Goal: Task Accomplishment & Management: Use online tool/utility

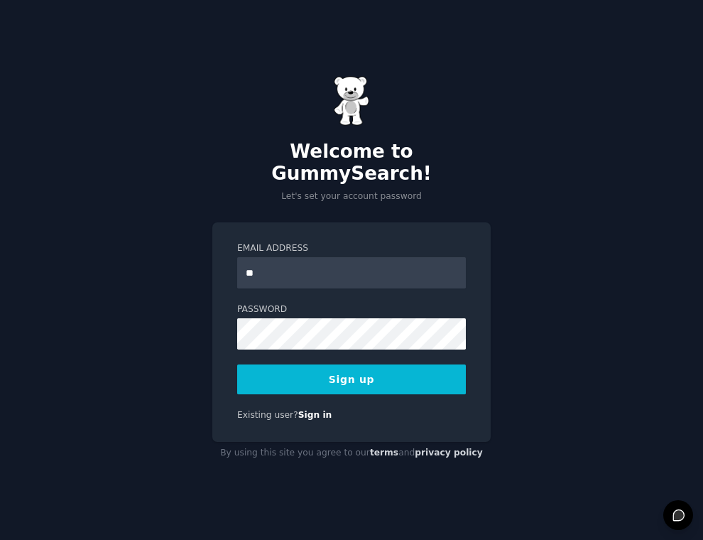
type input "*"
click at [298, 263] on input "Email Address" at bounding box center [351, 272] width 229 height 31
click at [293, 258] on input "**********" at bounding box center [351, 272] width 229 height 31
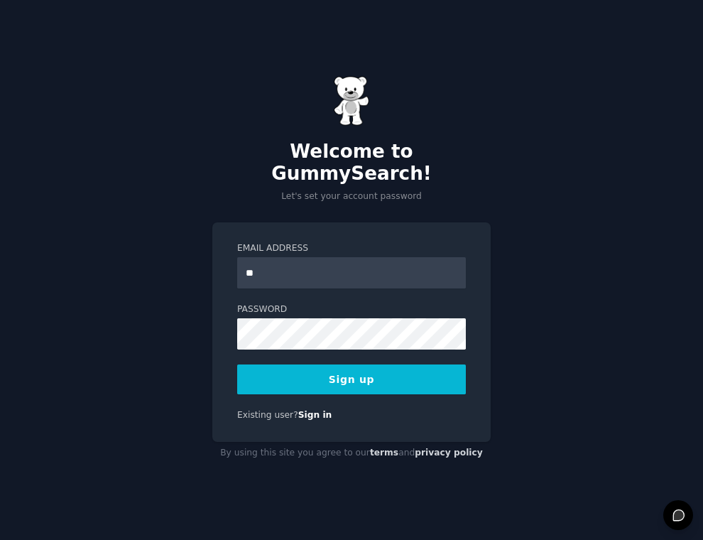
type input "*"
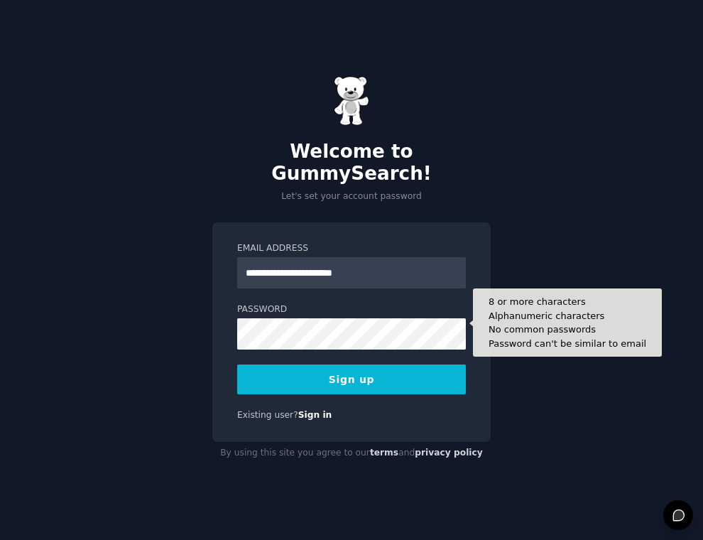
type input "**********"
click at [237, 364] on button "Sign up" at bounding box center [351, 379] width 229 height 30
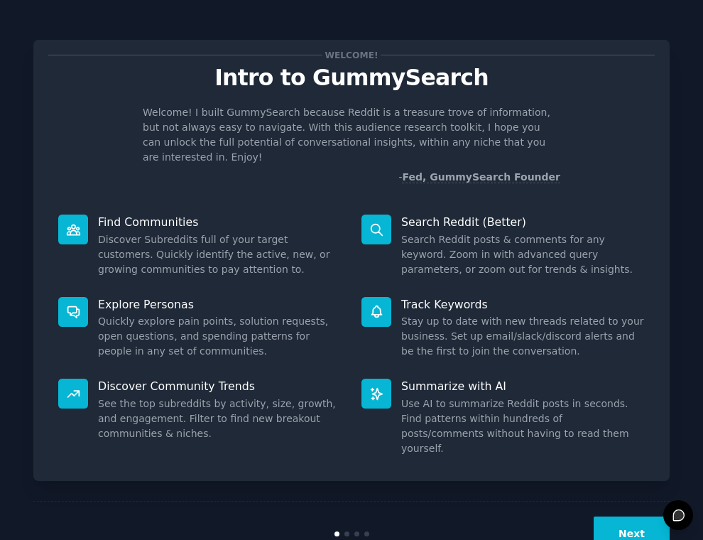
scroll to position [16, 0]
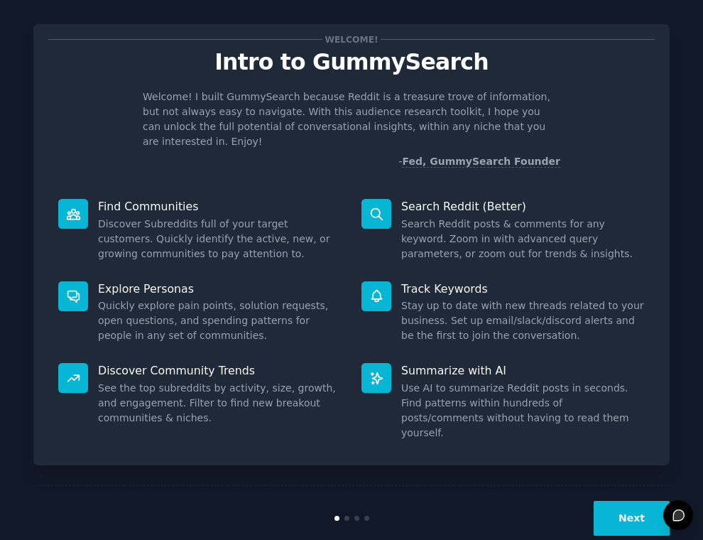
click at [643, 501] on button "Next" at bounding box center [632, 518] width 76 height 35
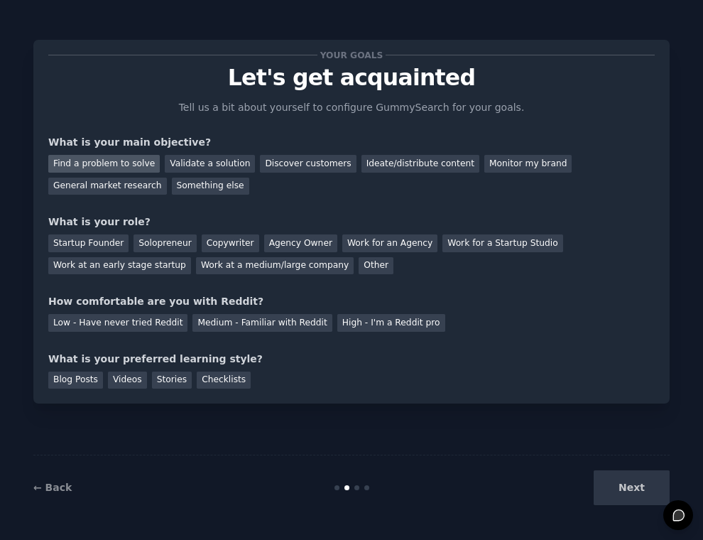
click at [111, 165] on div "Find a problem to solve" at bounding box center [103, 164] width 111 height 18
click at [218, 168] on div "Validate a solution" at bounding box center [210, 164] width 90 height 18
click at [146, 172] on div "Find a problem to solve Validate a solution Discover customers Ideate/distribut…" at bounding box center [351, 172] width 606 height 45
click at [142, 167] on div "Find a problem to solve" at bounding box center [103, 164] width 111 height 18
click at [102, 245] on div "Startup Founder" at bounding box center [88, 243] width 80 height 18
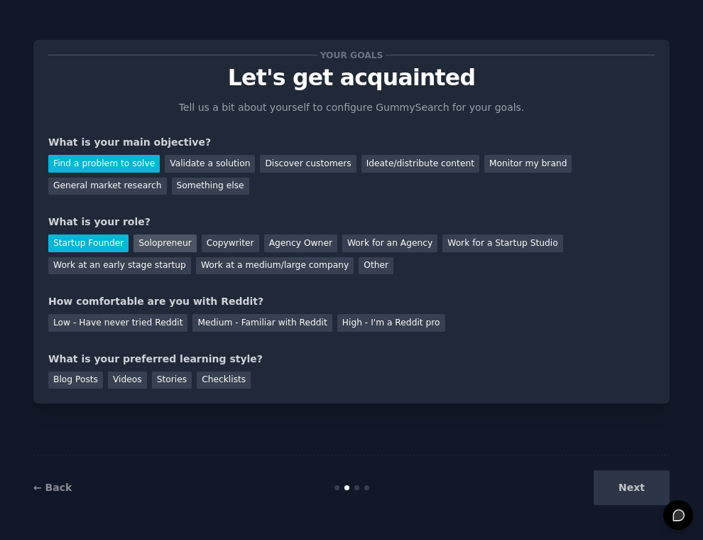
click at [182, 246] on div "Solopreneur" at bounding box center [164, 243] width 62 height 18
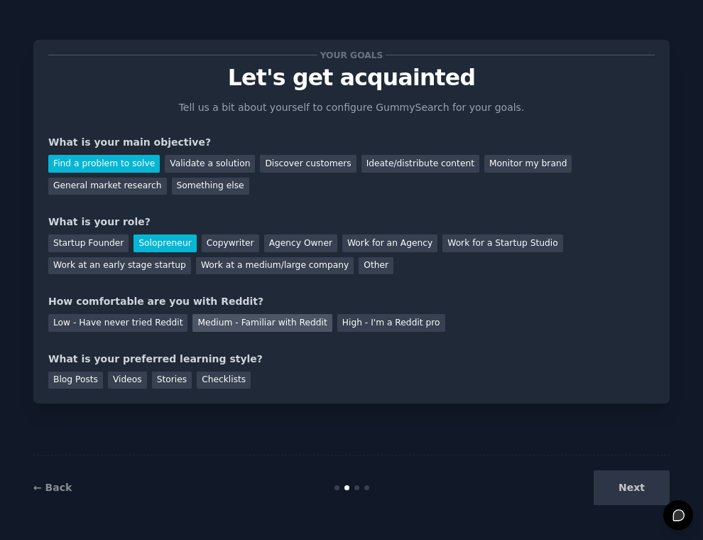
click at [290, 324] on div "Medium - Familiar with Reddit" at bounding box center [261, 323] width 139 height 18
click at [92, 381] on div "Blog Posts" at bounding box center [75, 380] width 55 height 18
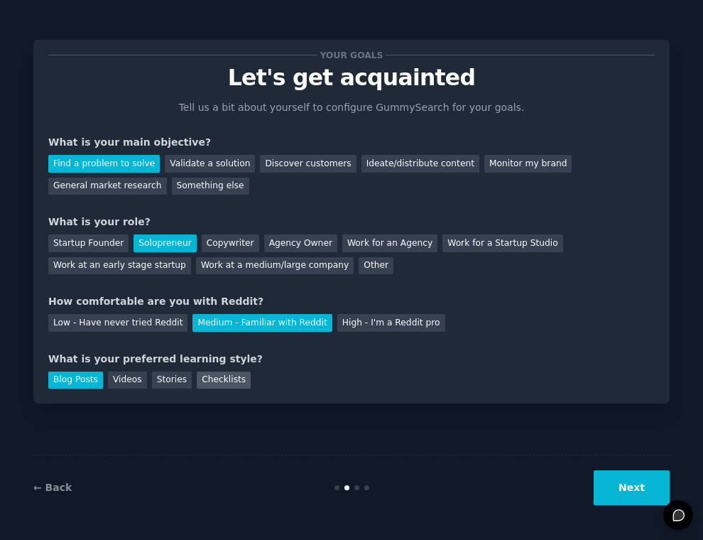
click at [220, 380] on div "Checklists" at bounding box center [224, 380] width 54 height 18
click at [114, 381] on div "Videos" at bounding box center [127, 380] width 39 height 18
click at [83, 385] on div "Blog Posts" at bounding box center [75, 380] width 55 height 18
click at [223, 382] on div "Checklists" at bounding box center [224, 380] width 54 height 18
click at [637, 480] on button "Next" at bounding box center [632, 487] width 76 height 35
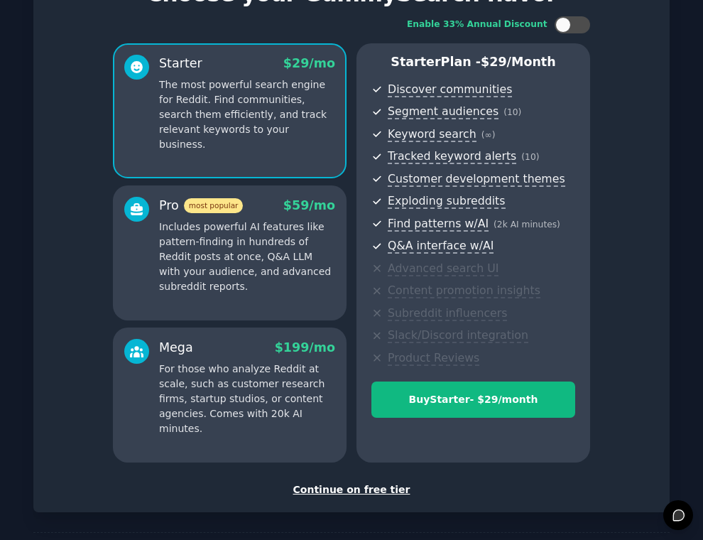
scroll to position [95, 0]
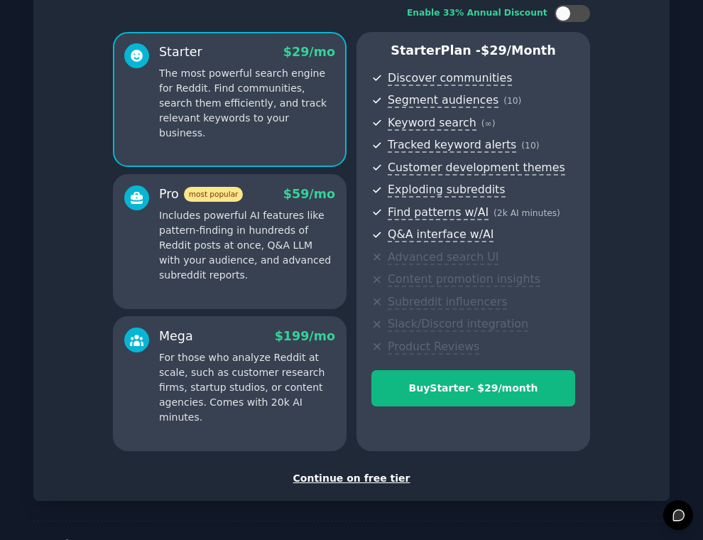
click at [378, 478] on div "Continue on free tier" at bounding box center [351, 478] width 606 height 15
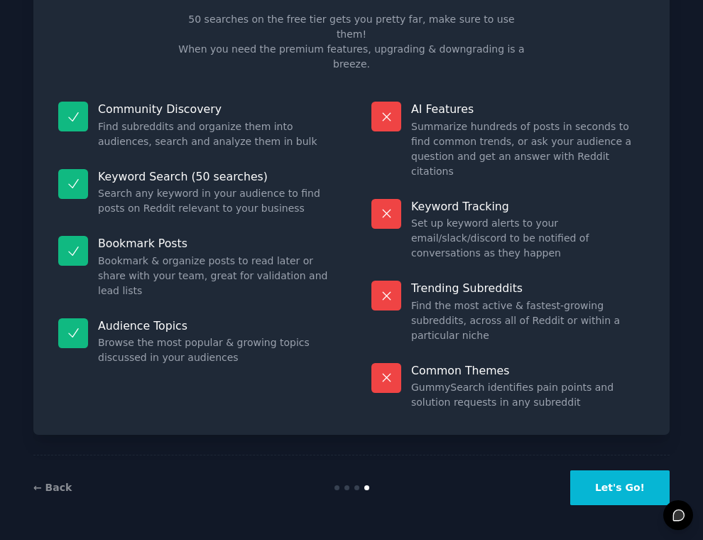
scroll to position [13, 0]
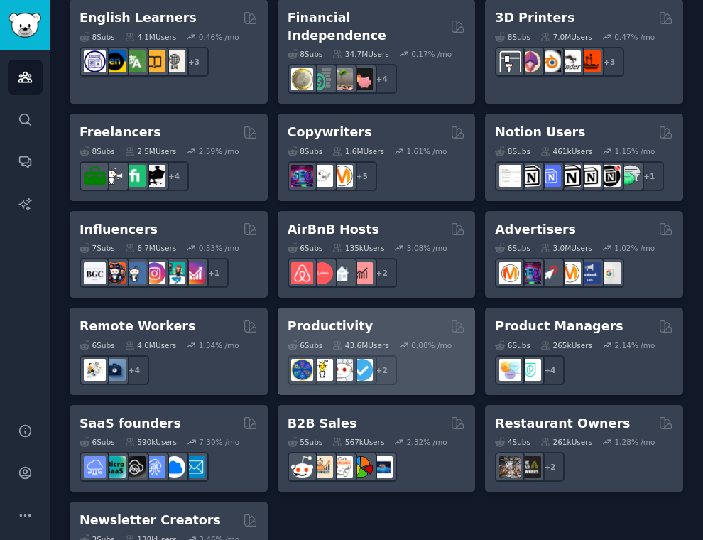
scroll to position [1098, 0]
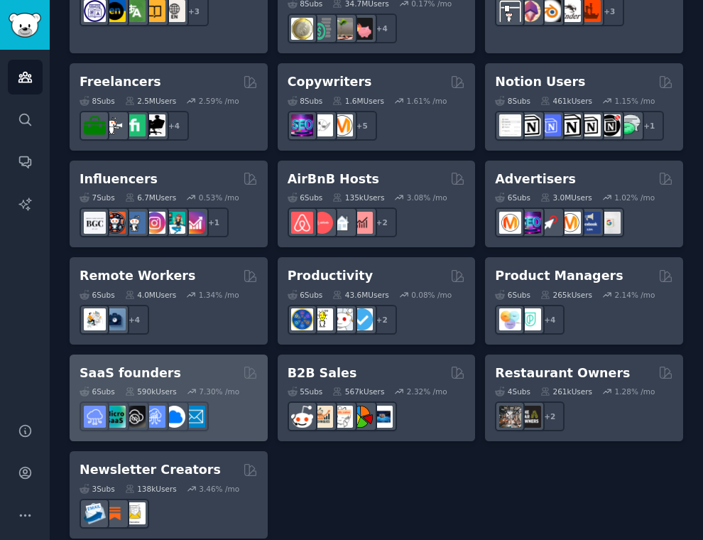
click at [197, 386] on icon at bounding box center [192, 391] width 10 height 10
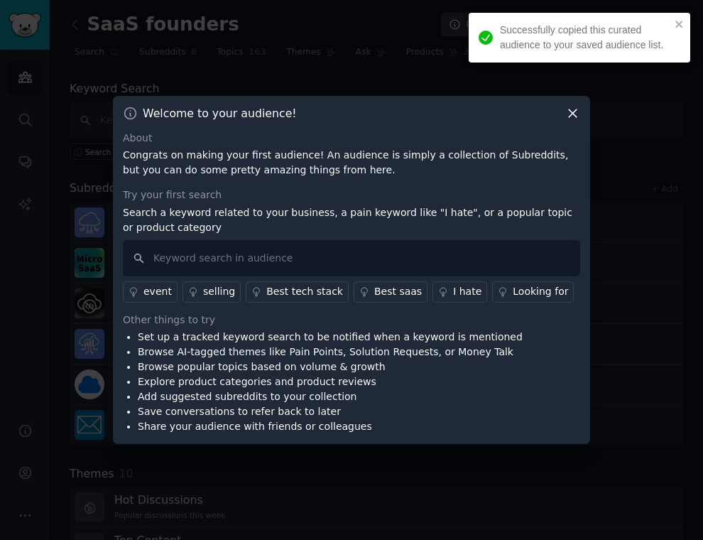
click at [576, 116] on icon at bounding box center [573, 113] width 8 height 8
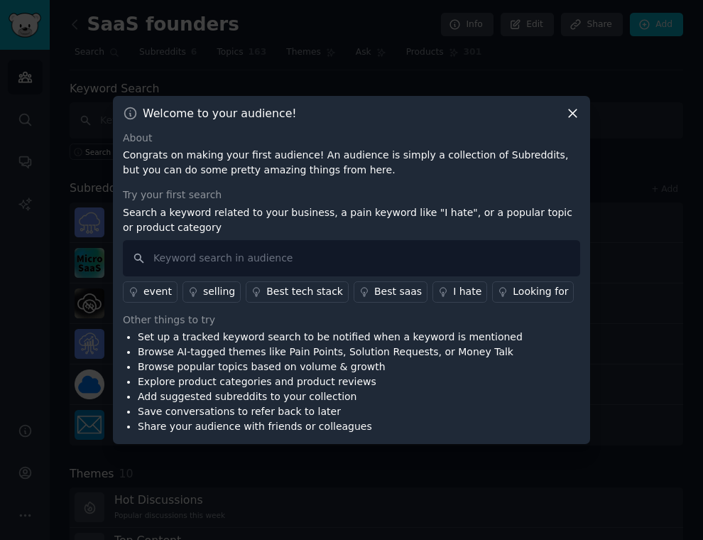
click at [571, 114] on icon at bounding box center [573, 113] width 8 height 8
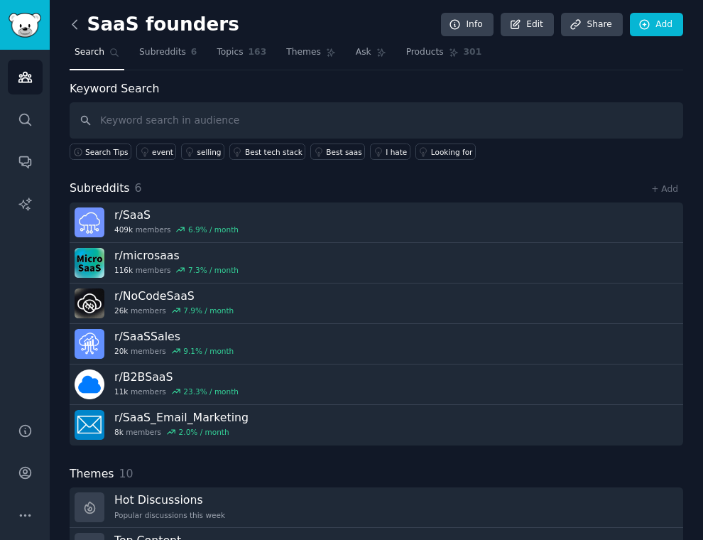
click at [74, 28] on icon at bounding box center [74, 24] width 15 height 15
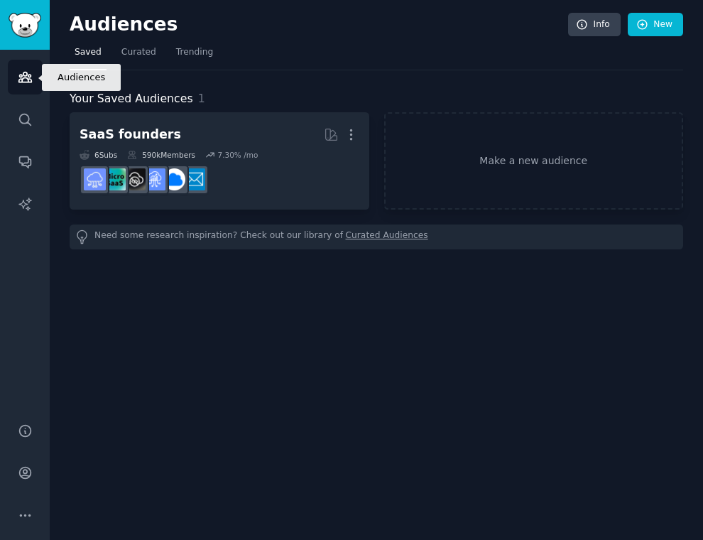
click at [16, 74] on link "Audiences" at bounding box center [25, 77] width 35 height 35
click at [35, 33] on img "Sidebar" at bounding box center [25, 25] width 33 height 25
click at [131, 60] on link "Curated" at bounding box center [138, 55] width 45 height 29
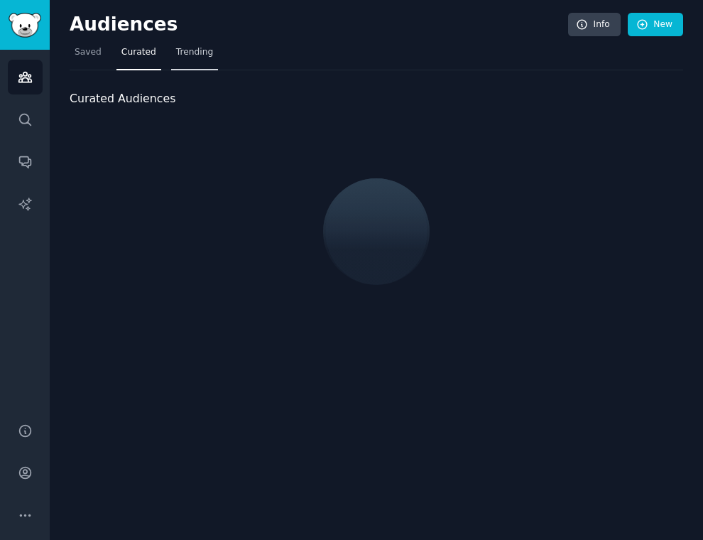
click at [204, 59] on link "Trending" at bounding box center [194, 55] width 47 height 29
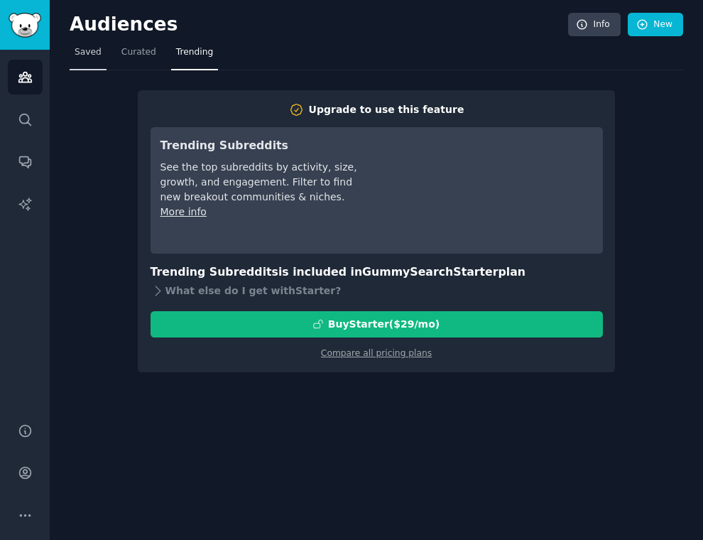
click at [72, 41] on link "Saved" at bounding box center [88, 55] width 37 height 29
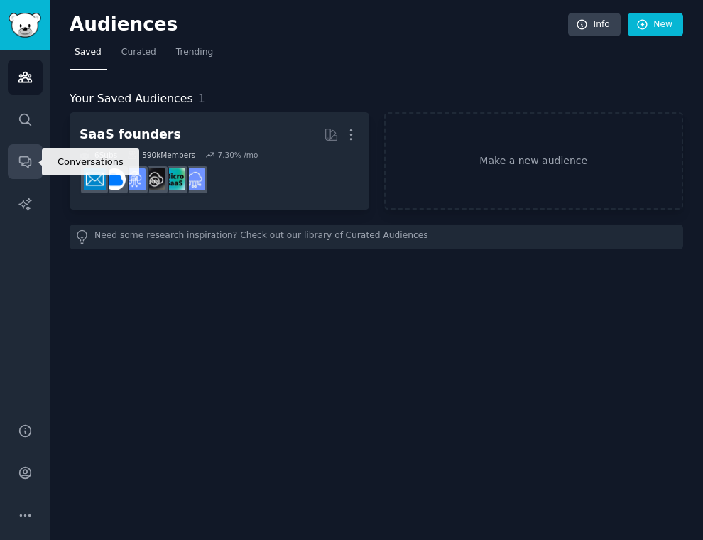
click at [16, 152] on link "Conversations" at bounding box center [25, 161] width 35 height 35
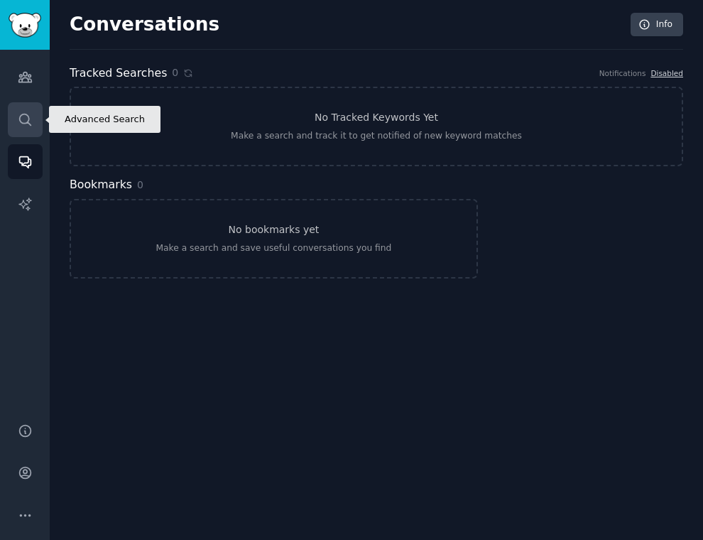
click at [18, 124] on icon "Sidebar" at bounding box center [25, 119] width 15 height 15
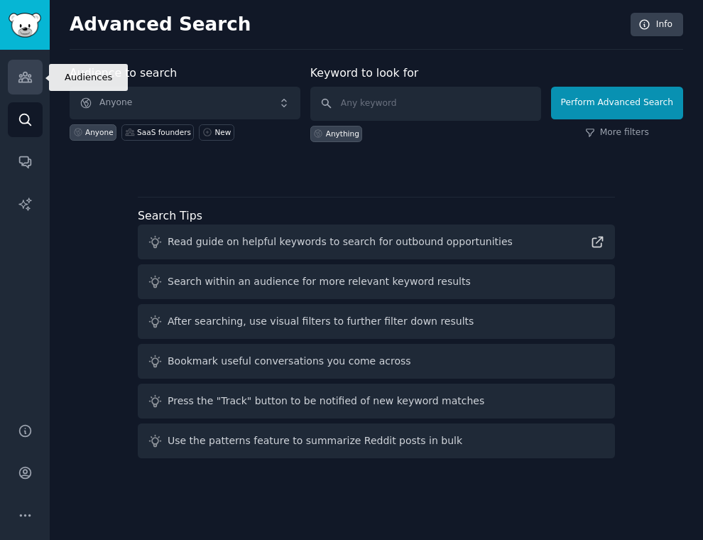
click at [18, 87] on link "Audiences" at bounding box center [25, 77] width 35 height 35
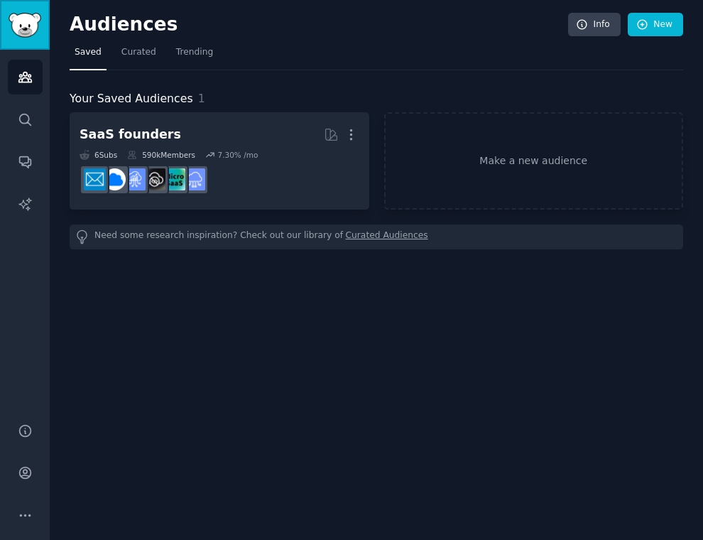
click at [24, 18] on img "Sidebar" at bounding box center [25, 25] width 33 height 25
click at [493, 148] on link "Make a new audience" at bounding box center [534, 160] width 300 height 97
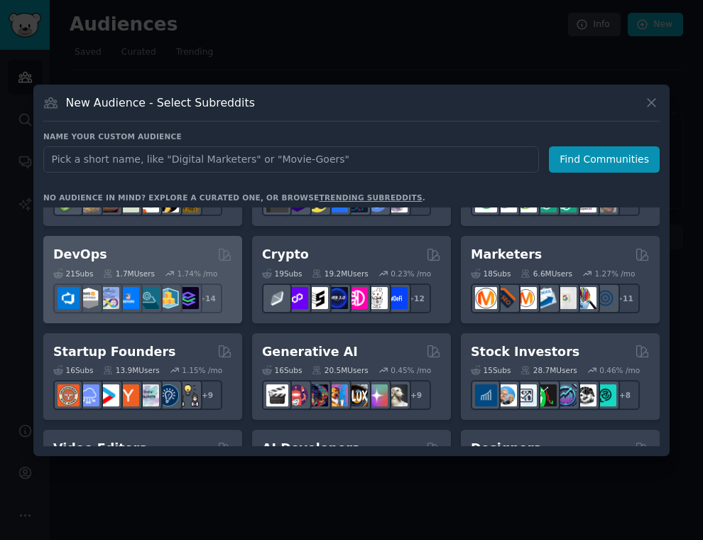
scroll to position [75, 0]
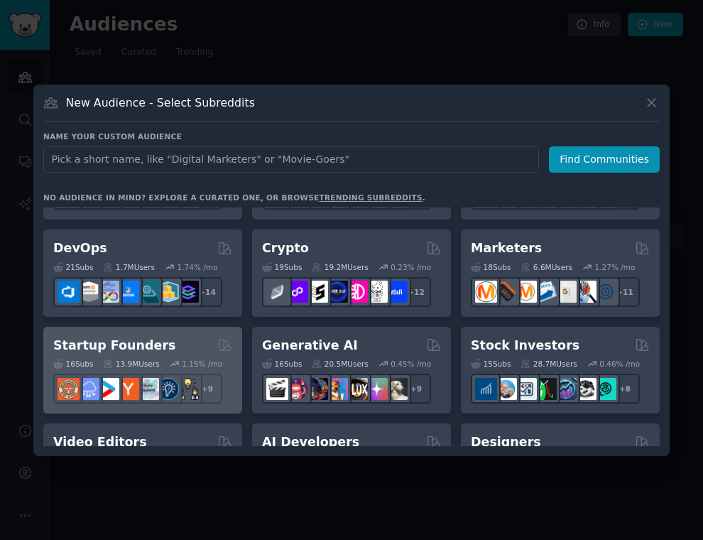
click at [159, 356] on div "16 Sub s 13.9M Users 1.15 % /mo + 9" at bounding box center [142, 379] width 179 height 50
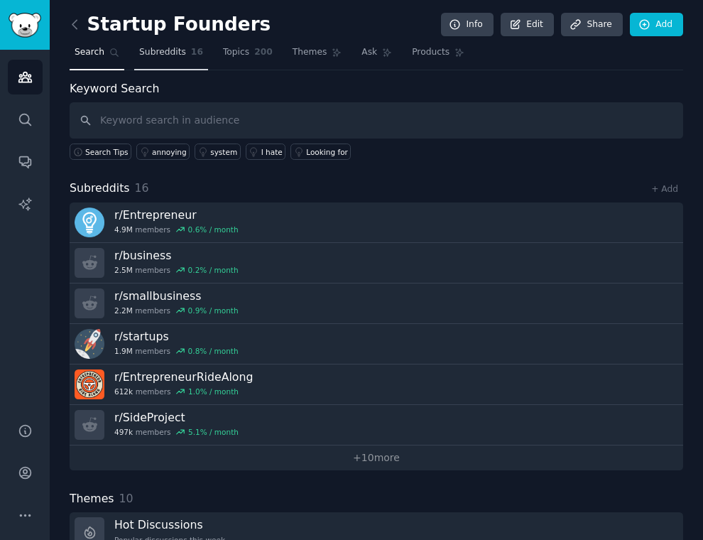
click at [165, 66] on link "Subreddits 16" at bounding box center [171, 55] width 74 height 29
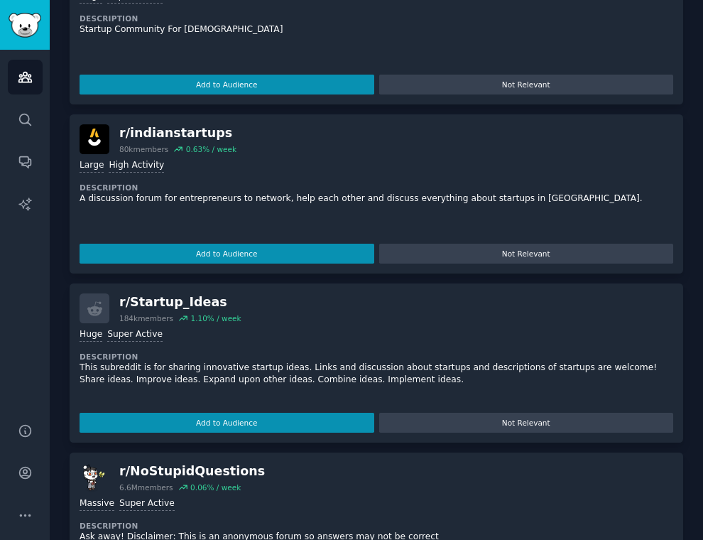
scroll to position [2604, 0]
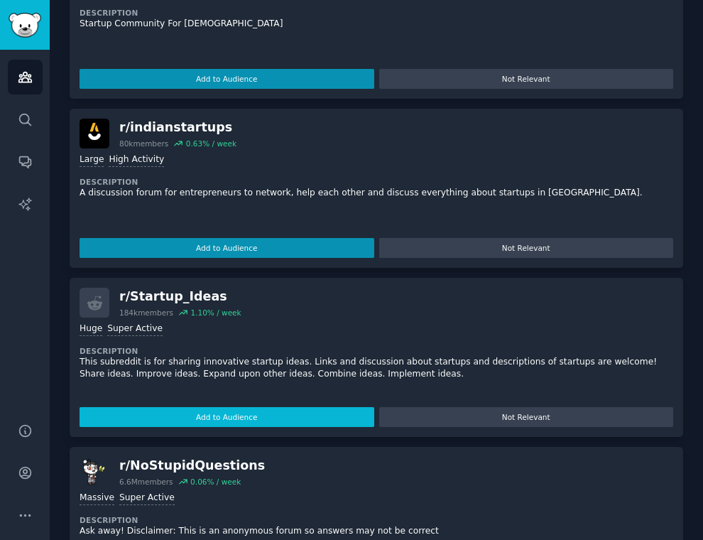
click at [199, 417] on button "Add to Audience" at bounding box center [227, 417] width 295 height 20
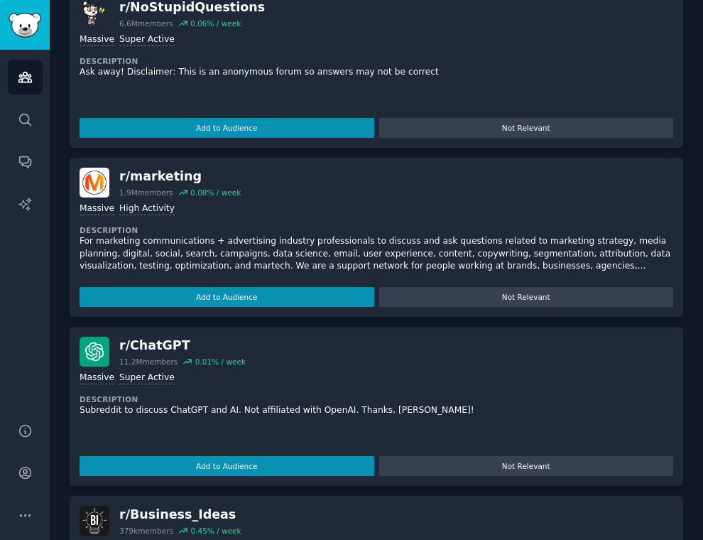
scroll to position [3036, 0]
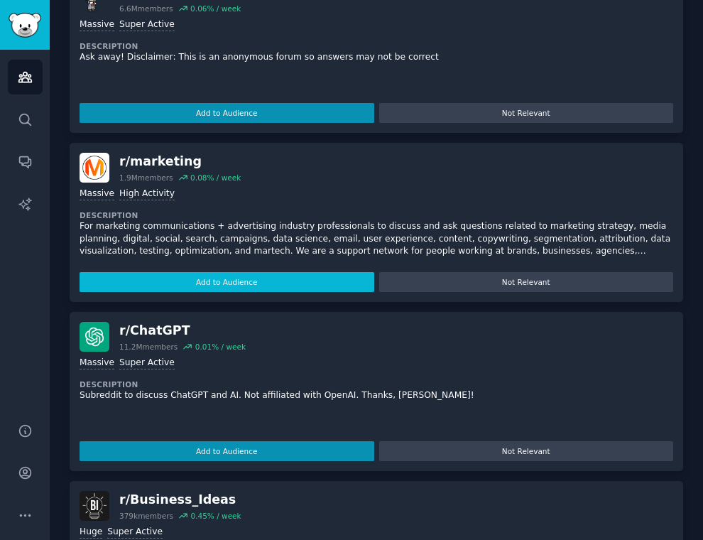
click at [185, 275] on button "Add to Audience" at bounding box center [227, 282] width 295 height 20
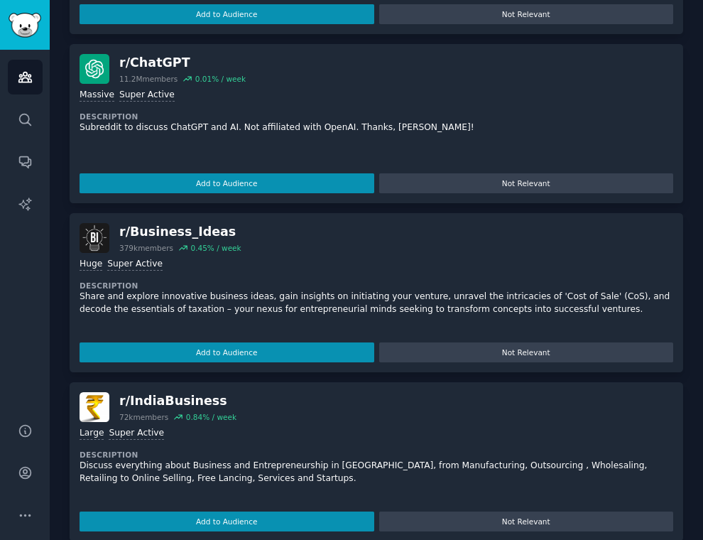
scroll to position [3287, 0]
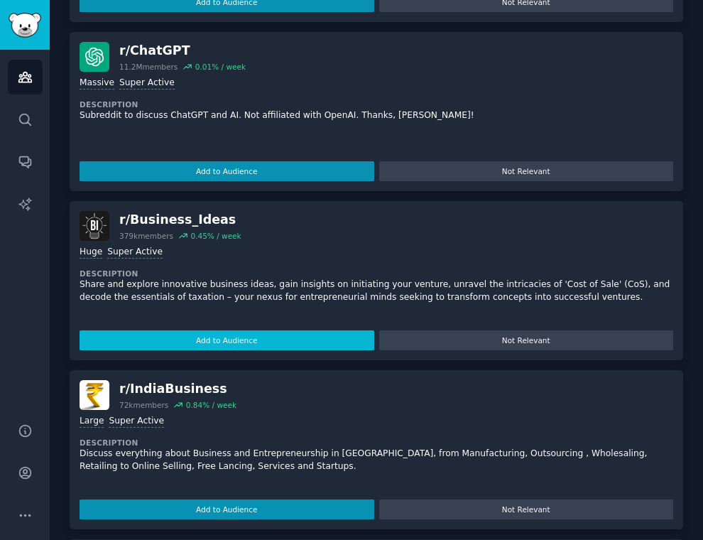
click at [191, 331] on button "Add to Audience" at bounding box center [227, 340] width 295 height 20
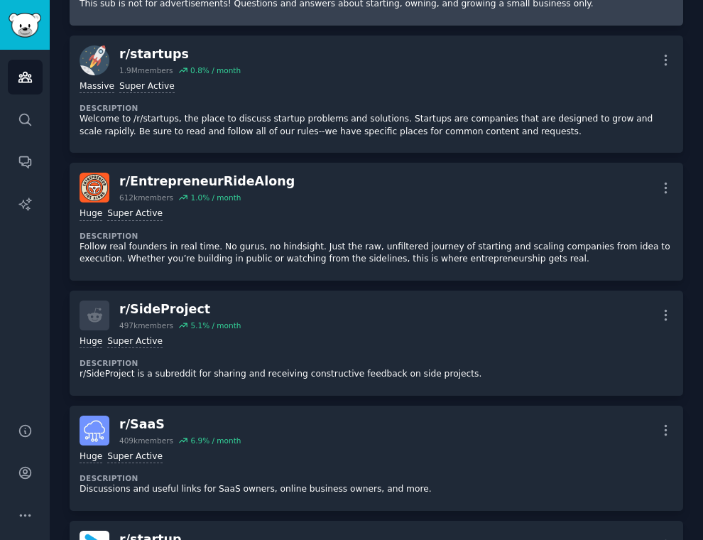
scroll to position [604, 0]
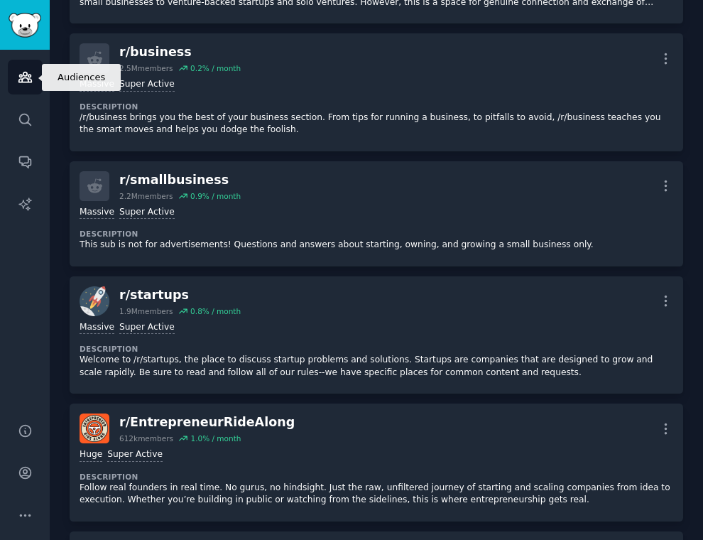
click at [13, 79] on link "Audiences" at bounding box center [25, 77] width 35 height 35
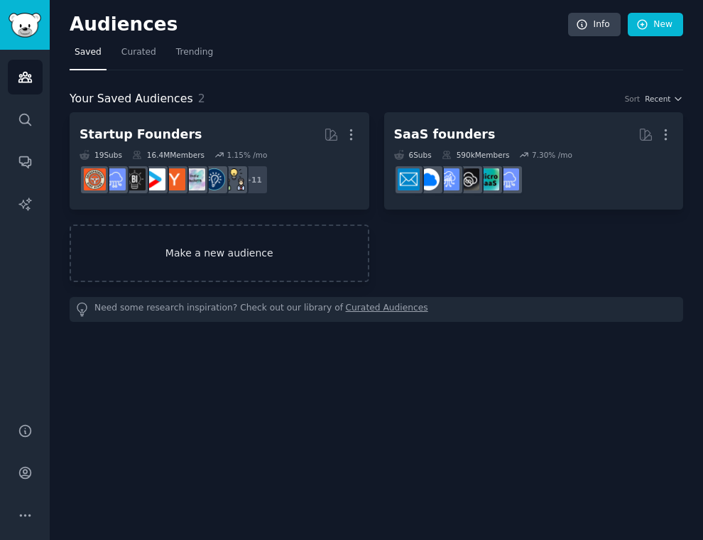
click at [251, 231] on link "Make a new audience" at bounding box center [220, 253] width 300 height 58
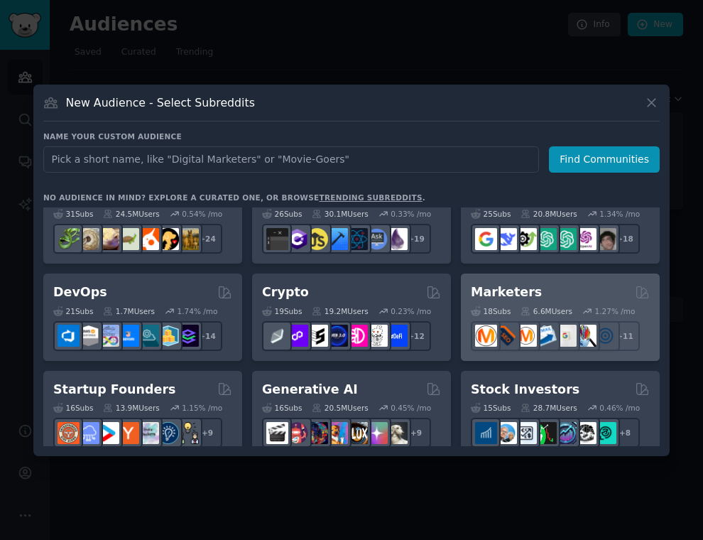
scroll to position [41, 0]
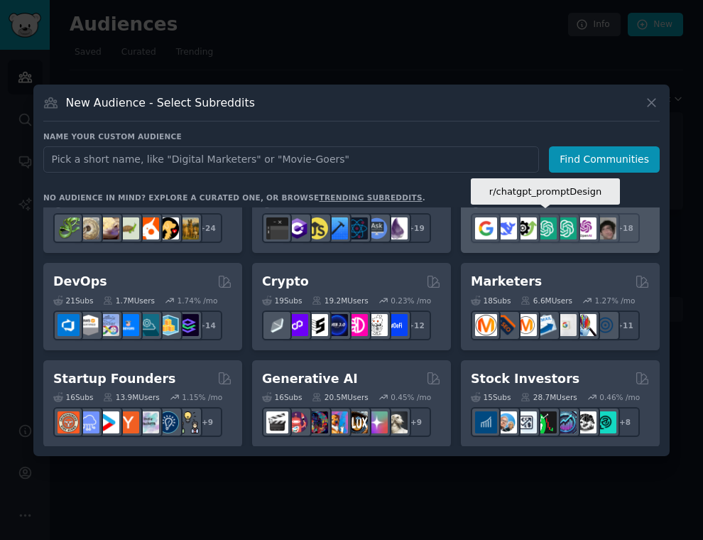
click at [545, 226] on img at bounding box center [546, 228] width 22 height 22
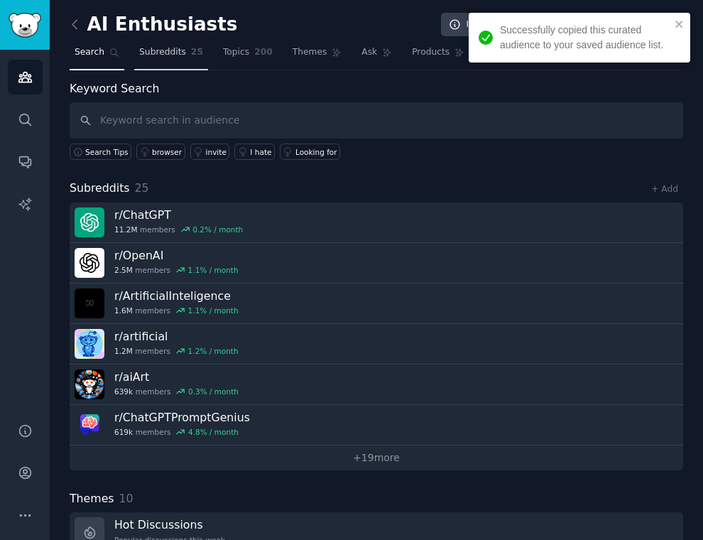
click at [165, 51] on span "Subreddits" at bounding box center [162, 52] width 47 height 13
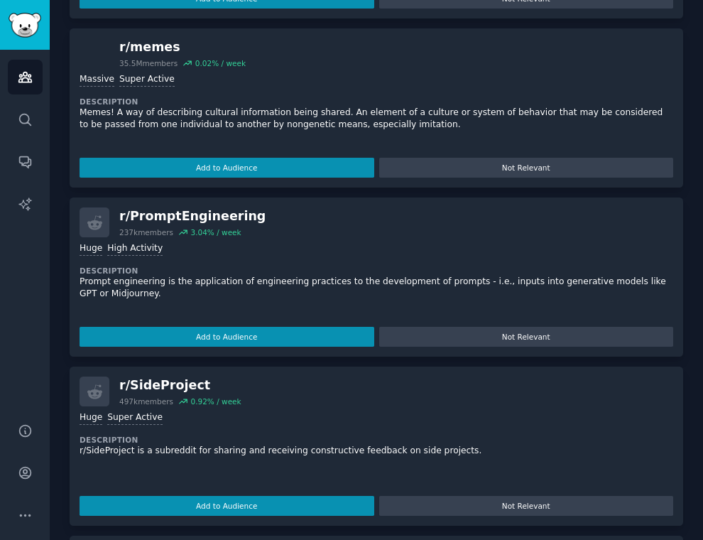
scroll to position [4050, 0]
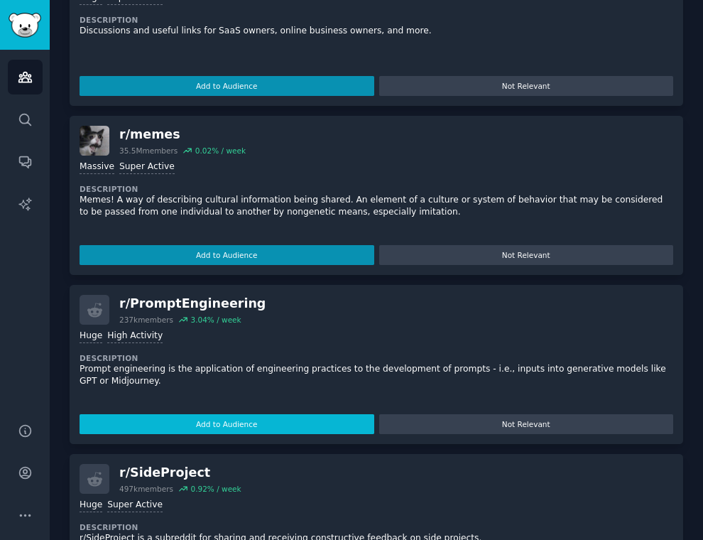
click at [183, 422] on button "Add to Audience" at bounding box center [227, 424] width 295 height 20
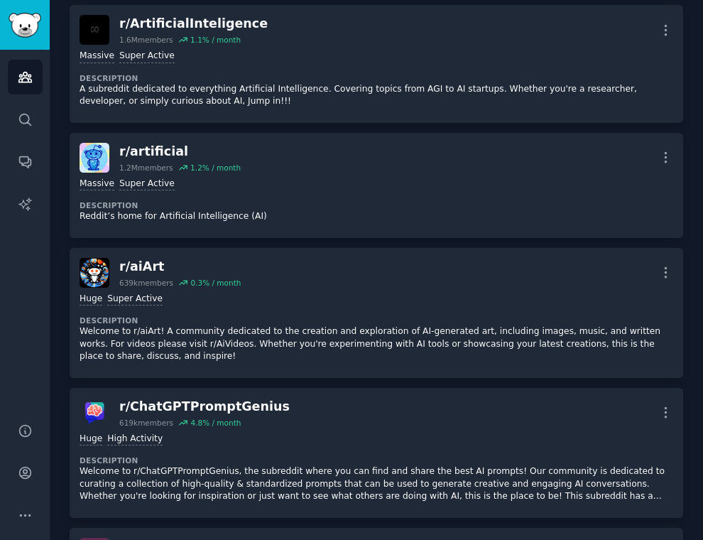
scroll to position [0, 0]
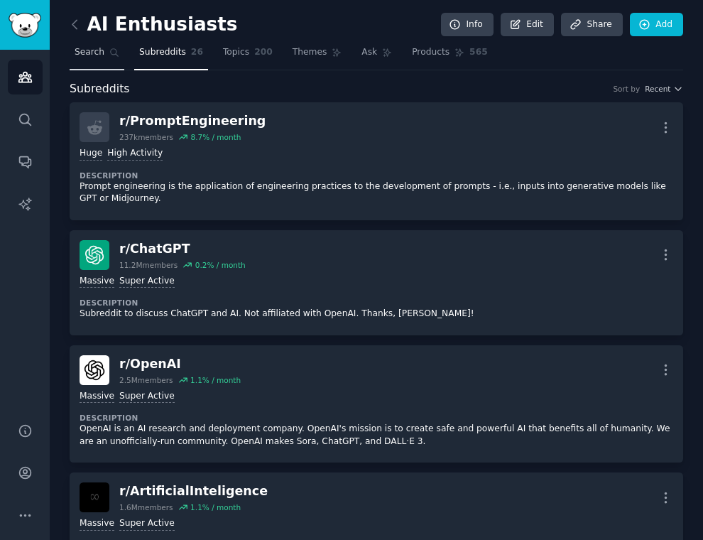
click at [91, 60] on link "Search" at bounding box center [97, 55] width 55 height 29
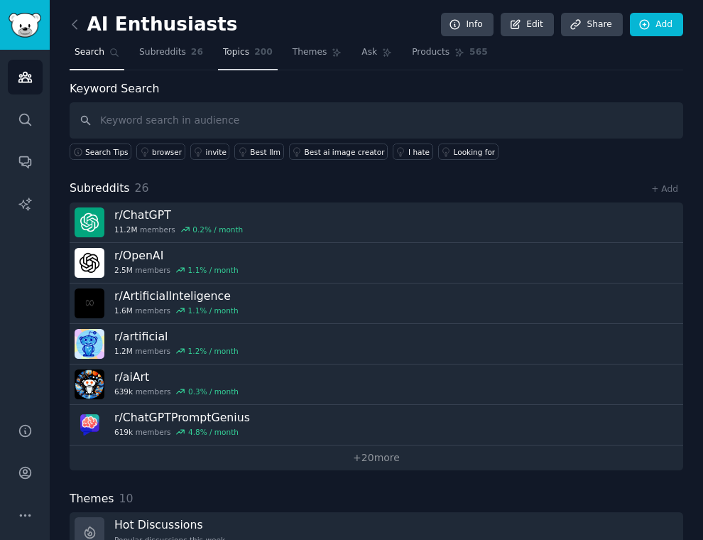
click at [229, 47] on span "Topics" at bounding box center [236, 52] width 26 height 13
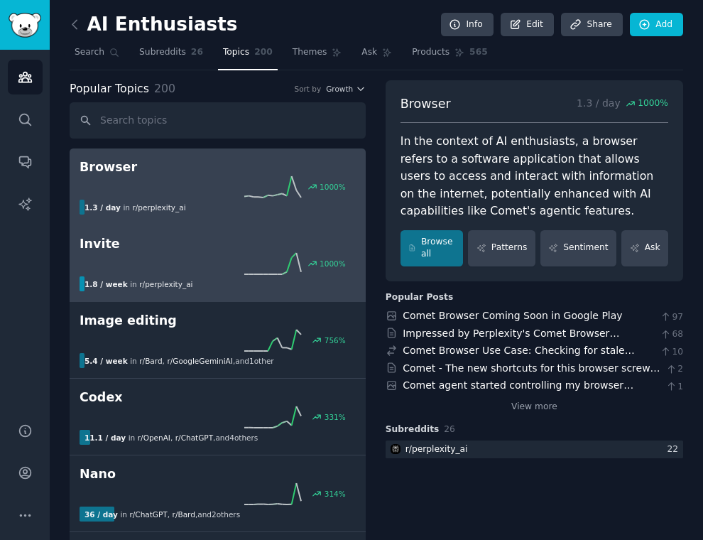
click at [271, 266] on icon at bounding box center [272, 263] width 57 height 21
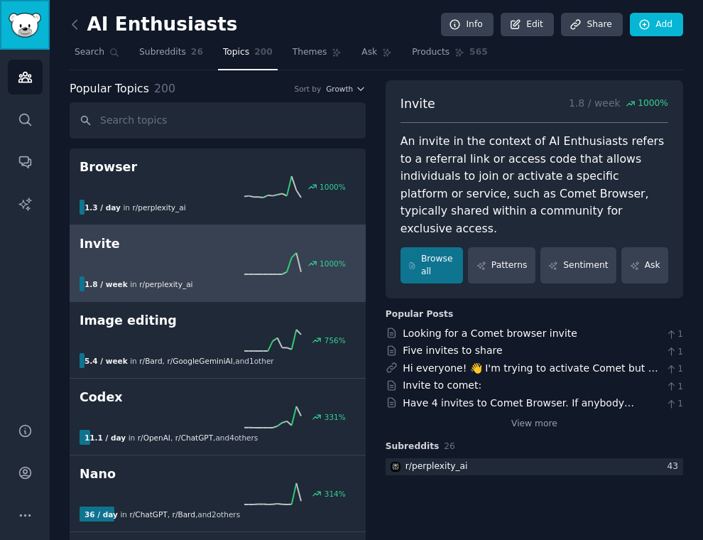
click at [30, 18] on img "Sidebar" at bounding box center [25, 25] width 33 height 25
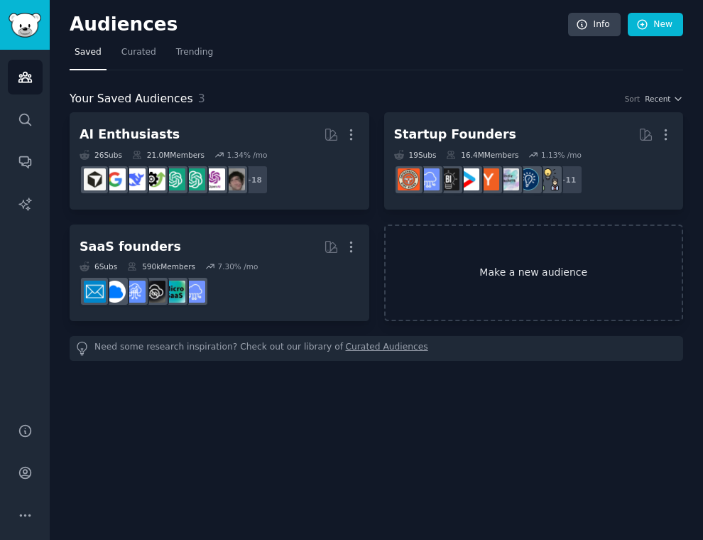
click at [444, 290] on link "Make a new audience" at bounding box center [534, 272] width 300 height 97
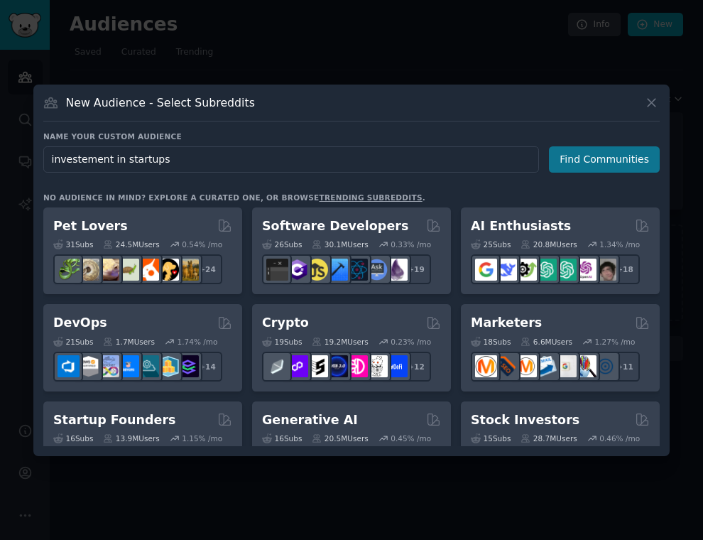
type input "investement in startups"
click at [625, 151] on button "Find Communities" at bounding box center [604, 159] width 111 height 26
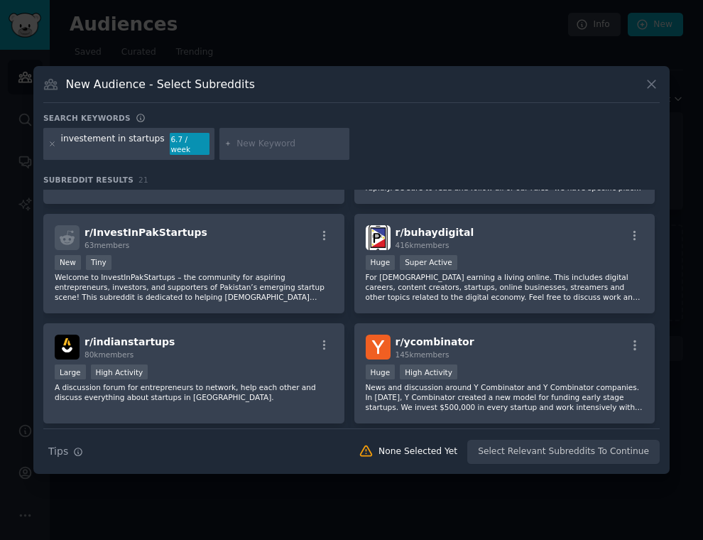
scroll to position [33, 0]
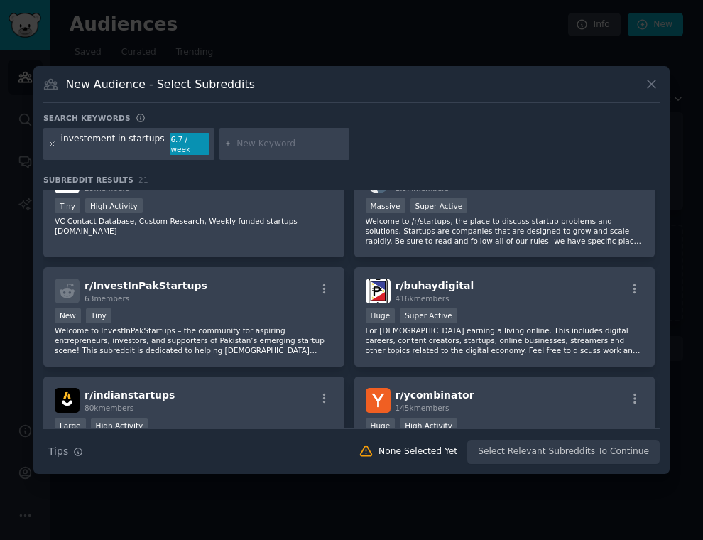
click at [54, 142] on icon at bounding box center [52, 144] width 8 height 8
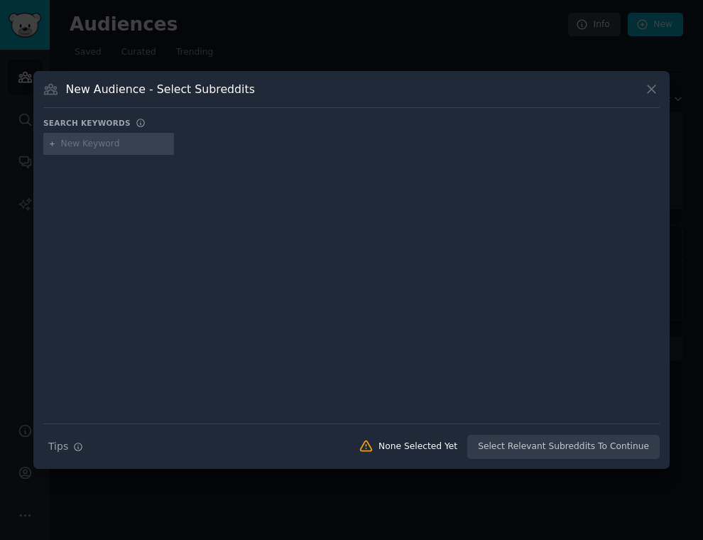
click at [62, 64] on div at bounding box center [351, 270] width 703 height 540
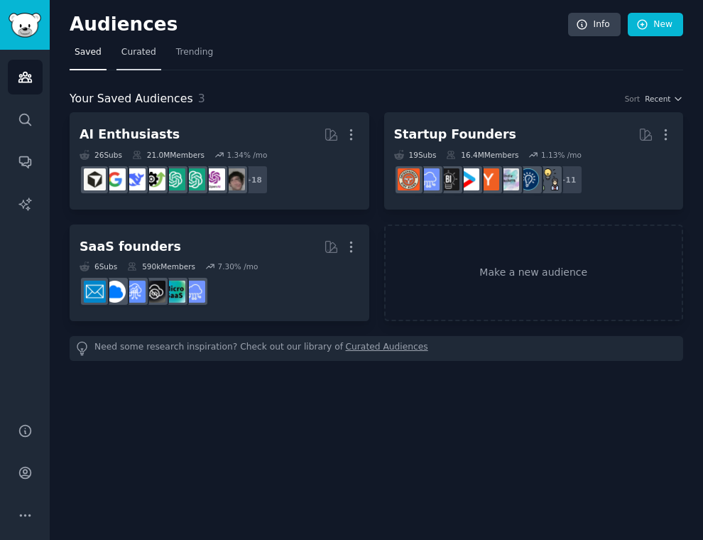
click at [136, 43] on link "Curated" at bounding box center [138, 55] width 45 height 29
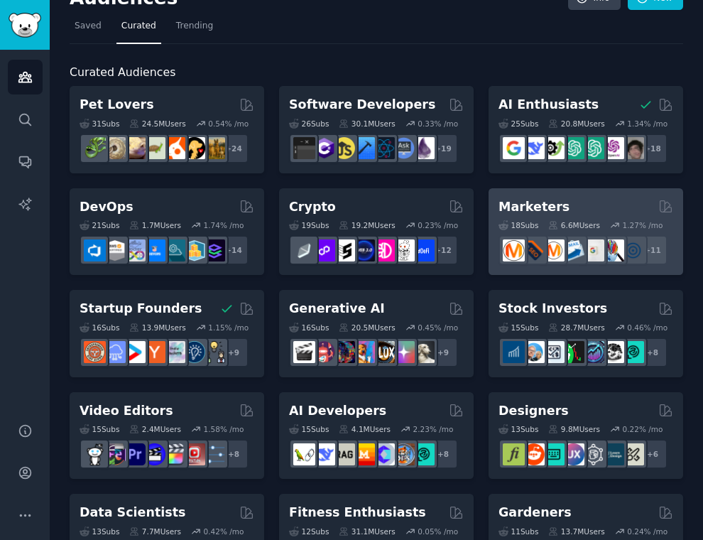
scroll to position [49, 0]
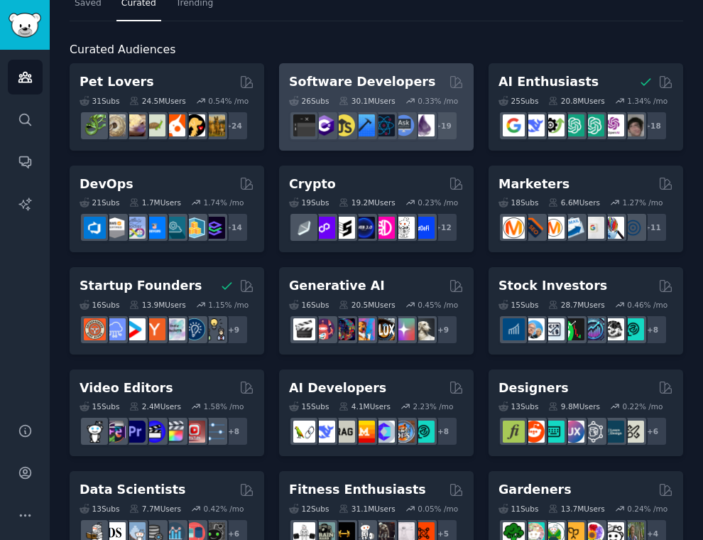
click at [411, 102] on icon at bounding box center [410, 101] width 10 height 10
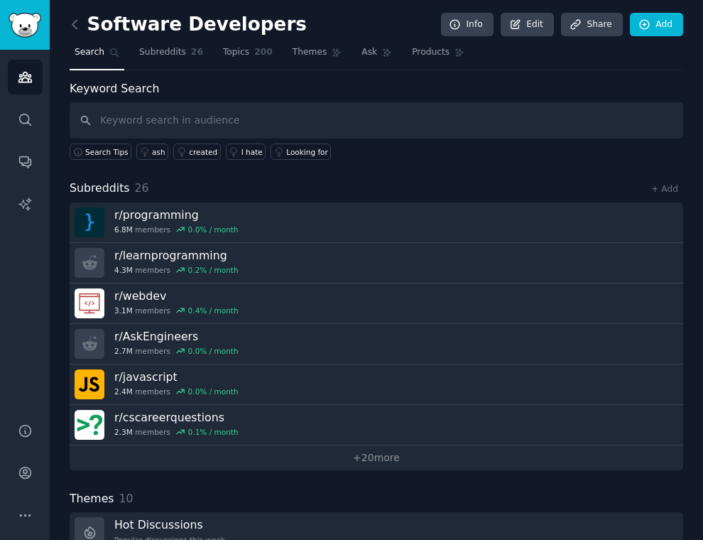
click at [74, 16] on link at bounding box center [79, 24] width 18 height 23
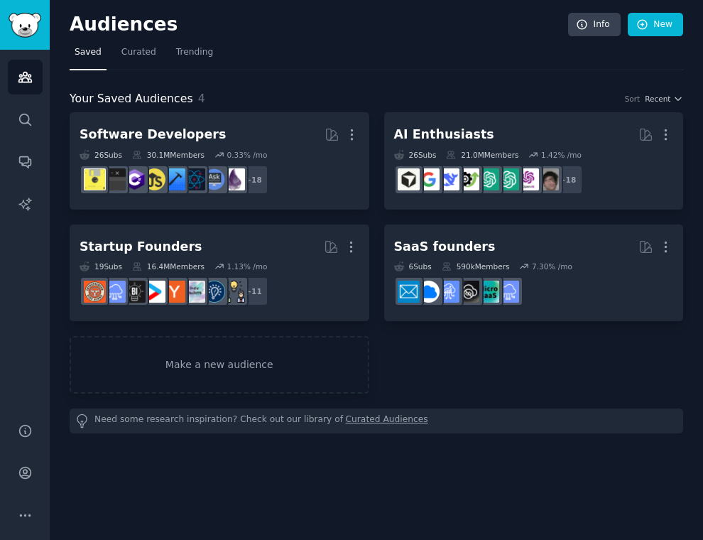
click at [660, 40] on div "Audiences Info New" at bounding box center [376, 27] width 613 height 29
click at [661, 29] on link "New" at bounding box center [655, 25] width 55 height 24
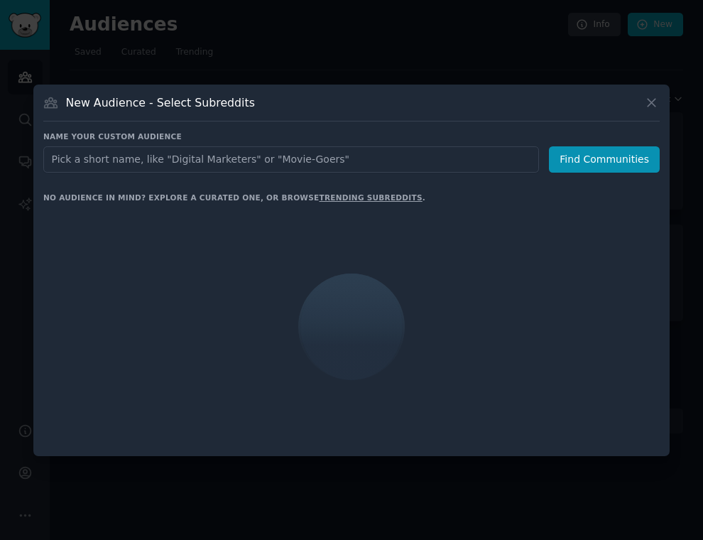
click at [506, 75] on div at bounding box center [351, 270] width 703 height 540
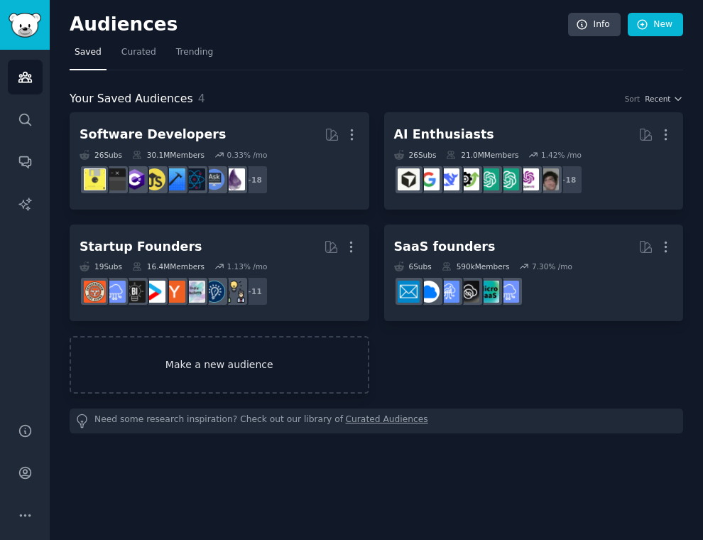
click at [189, 381] on link "Make a new audience" at bounding box center [220, 365] width 300 height 58
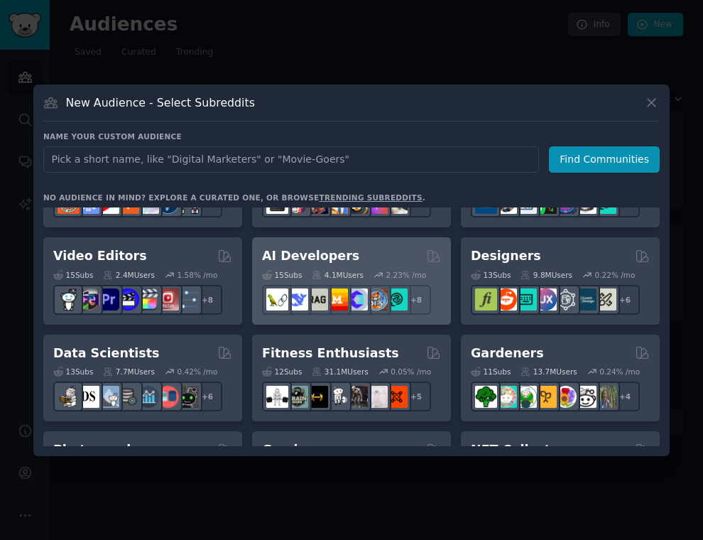
scroll to position [262, 0]
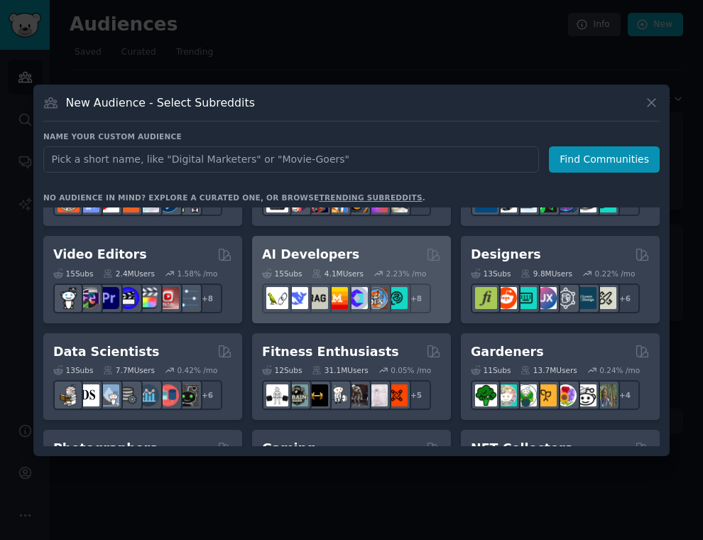
click at [378, 271] on icon at bounding box center [378, 273] width 10 height 10
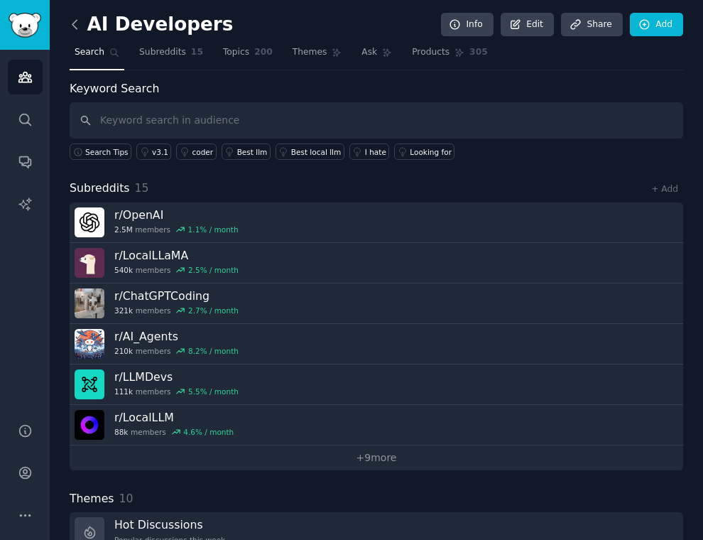
click at [79, 21] on icon at bounding box center [74, 24] width 15 height 15
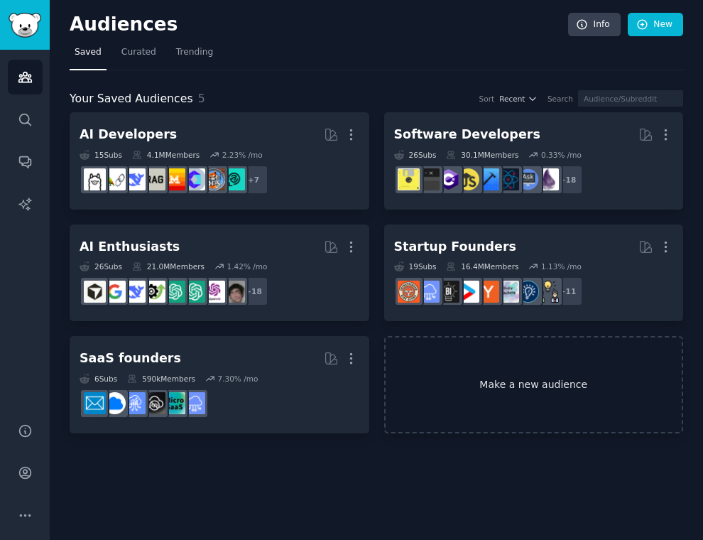
click at [459, 402] on link "Make a new audience" at bounding box center [534, 384] width 300 height 97
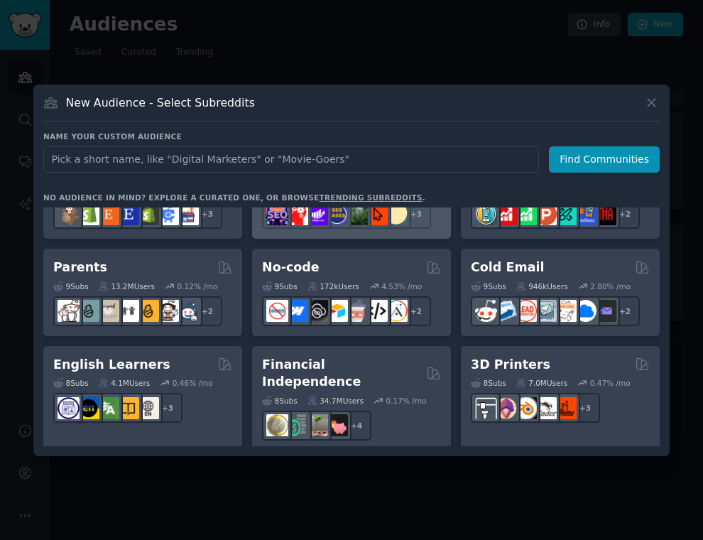
scroll to position [640, 0]
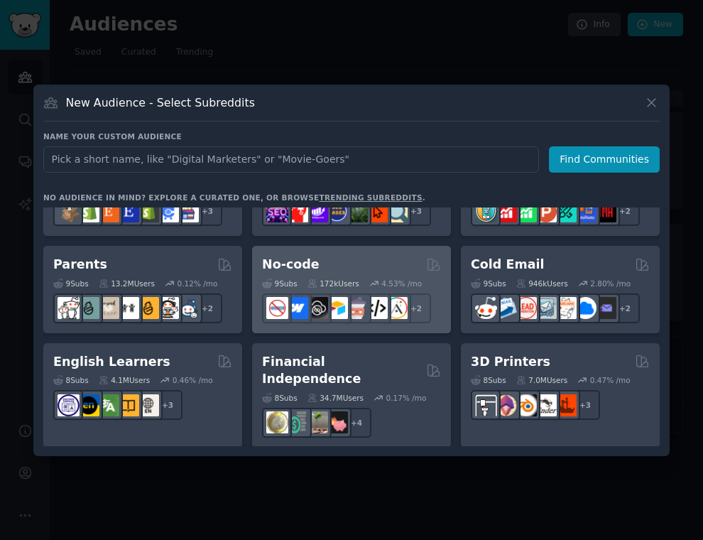
click at [363, 273] on div "9 Sub s 172k Users 4.53 % /mo r/nocodelowcode + 2" at bounding box center [351, 298] width 179 height 50
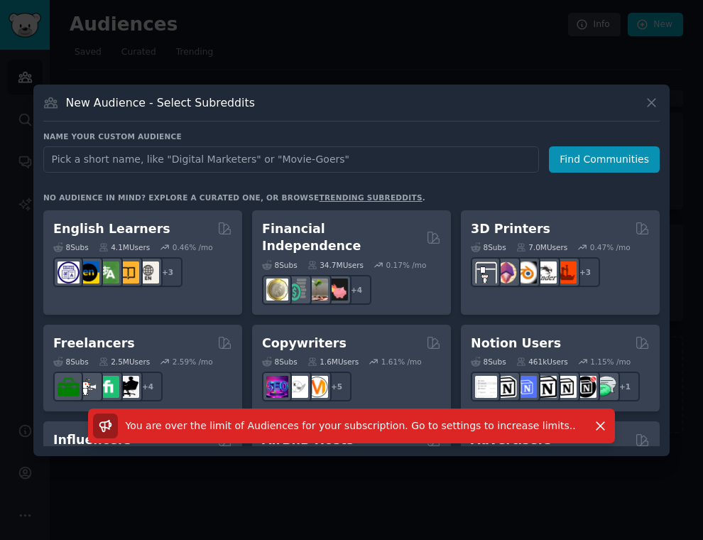
scroll to position [695, 0]
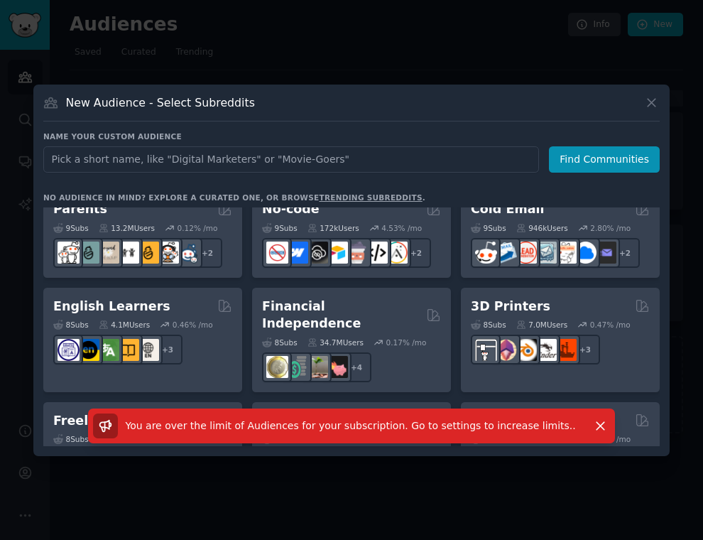
click at [655, 114] on div "New Audience - Select Subreddits" at bounding box center [351, 107] width 616 height 27
click at [653, 111] on div "New Audience - Select Subreddits" at bounding box center [351, 107] width 616 height 27
click at [653, 109] on icon at bounding box center [651, 102] width 15 height 15
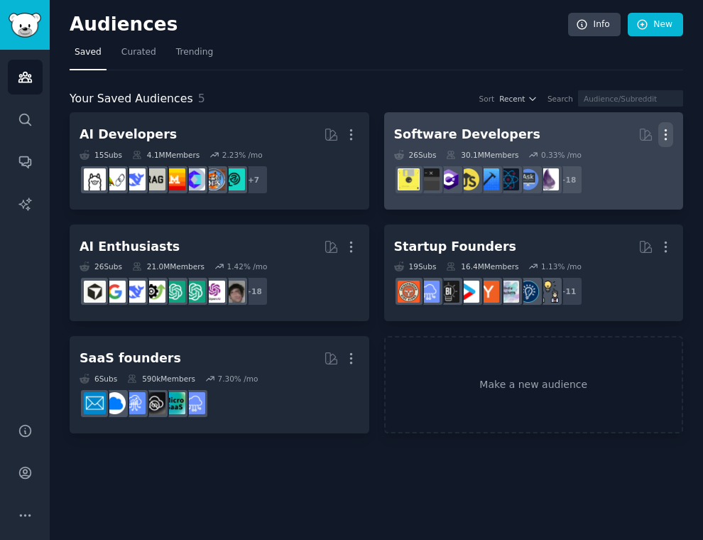
click at [666, 136] on icon "button" at bounding box center [665, 134] width 15 height 15
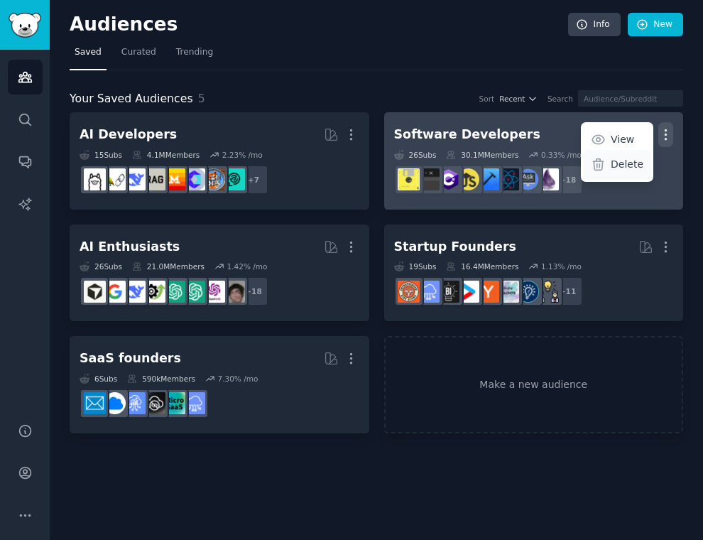
click at [620, 163] on p "Delete" at bounding box center [627, 164] width 33 height 15
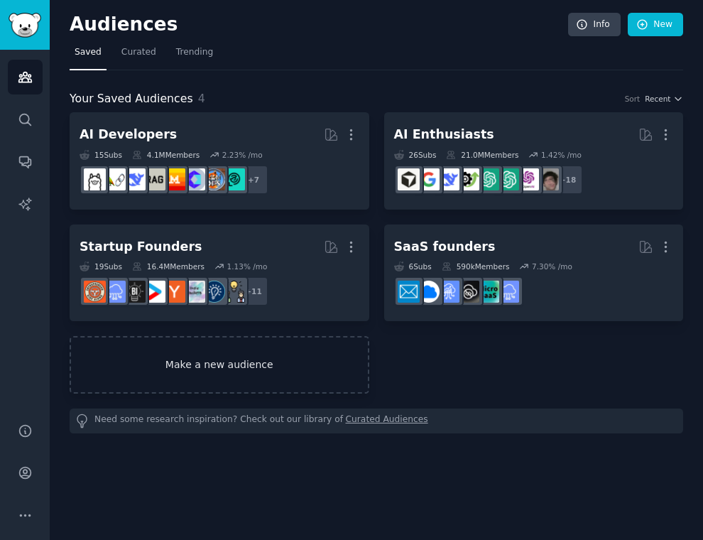
click at [249, 367] on link "Make a new audience" at bounding box center [220, 365] width 300 height 58
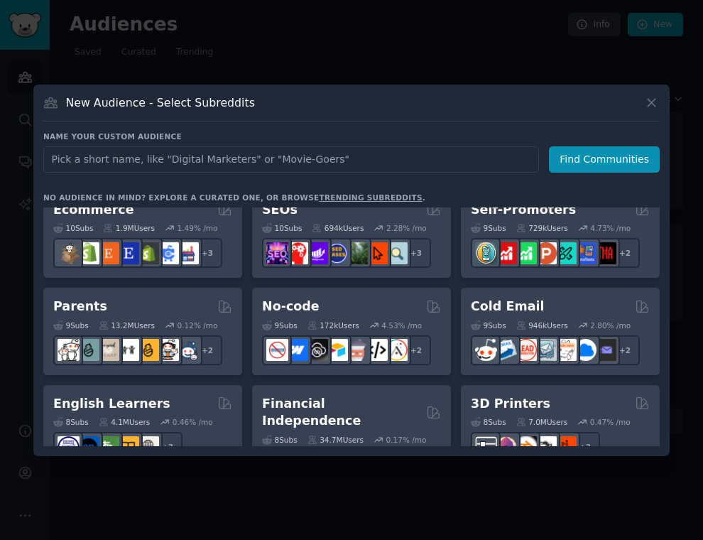
scroll to position [589, 0]
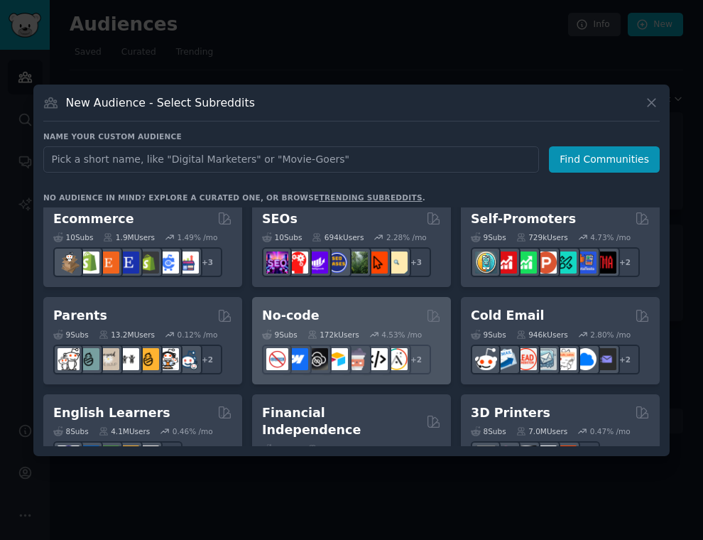
click at [371, 324] on div "9 Sub s 172k Users 4.53 % /mo r/nocodelowcode + 2" at bounding box center [351, 349] width 179 height 50
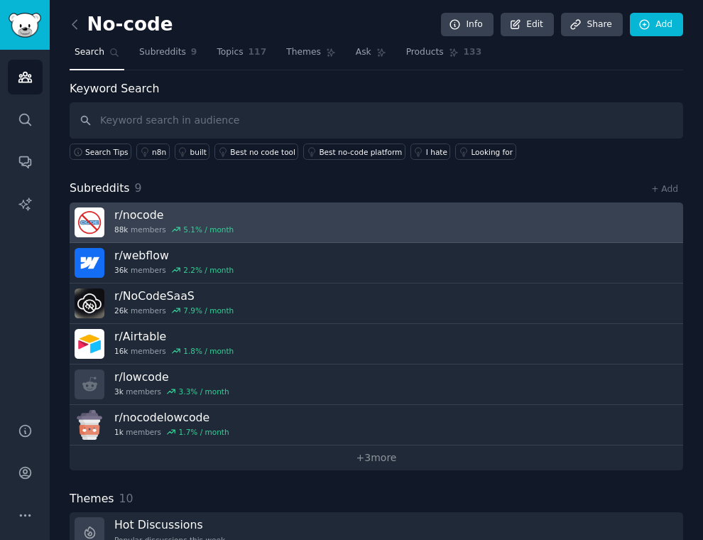
click at [182, 218] on h3 "r/ nocode" at bounding box center [173, 214] width 119 height 15
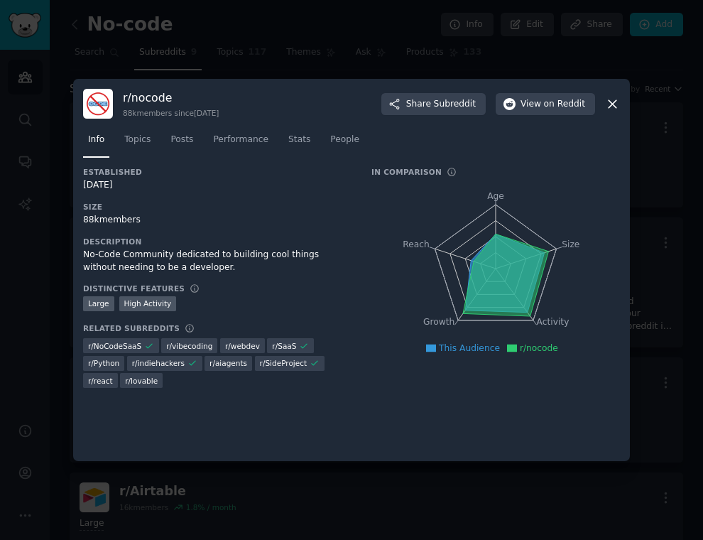
click at [36, 247] on div at bounding box center [351, 270] width 703 height 540
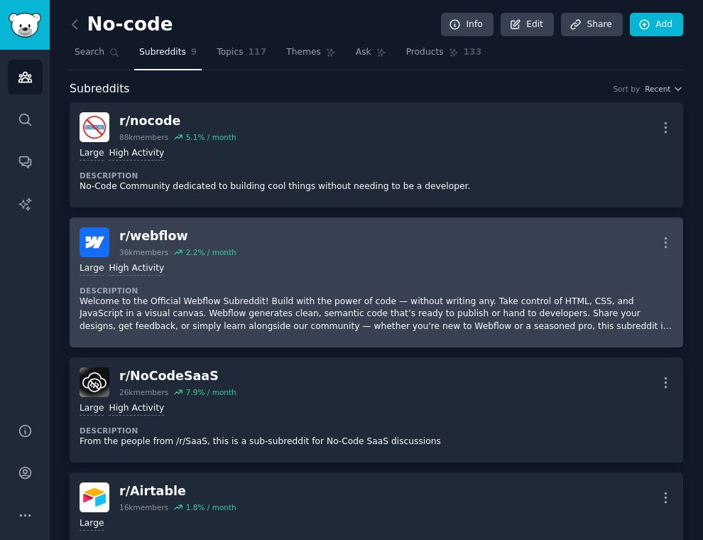
click at [248, 242] on div "r/ webflow 36k members 2.2 % / month More" at bounding box center [377, 242] width 594 height 30
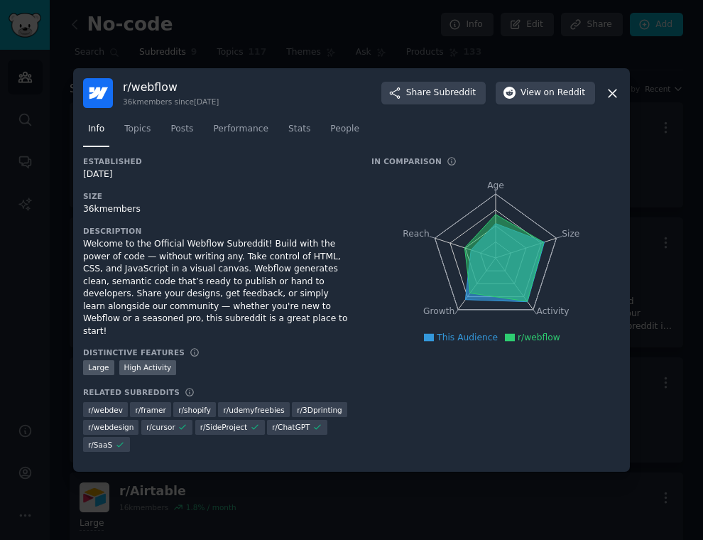
click at [43, 275] on div at bounding box center [351, 270] width 703 height 540
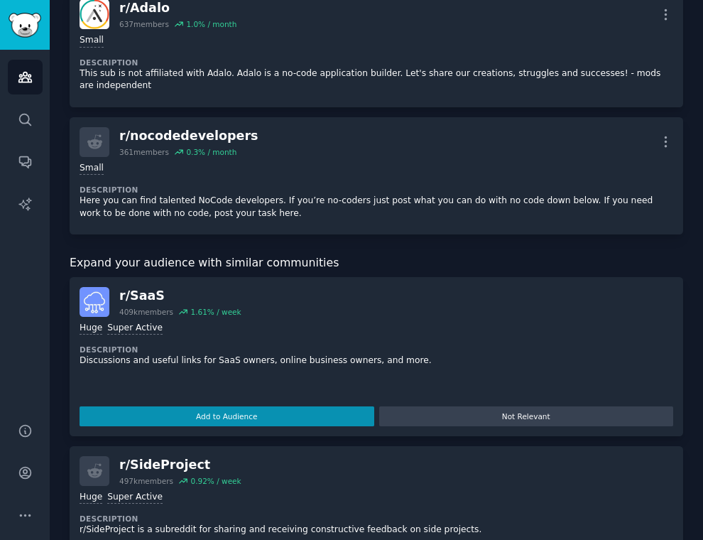
scroll to position [1297, 0]
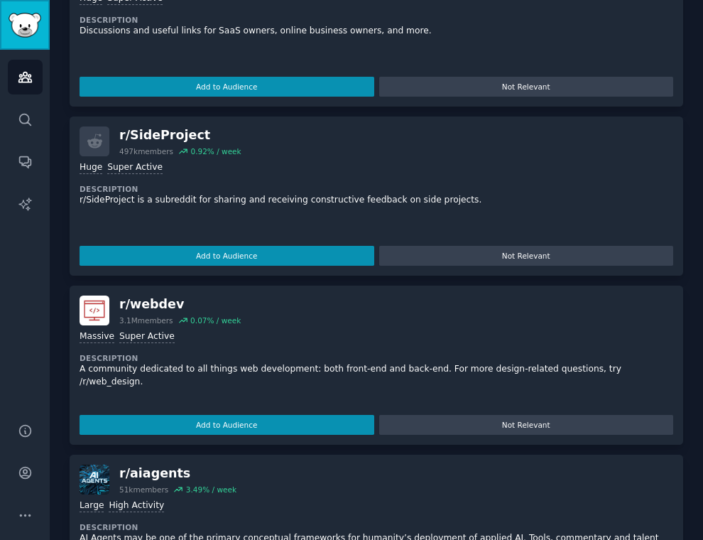
click at [24, 17] on img "Sidebar" at bounding box center [25, 25] width 33 height 25
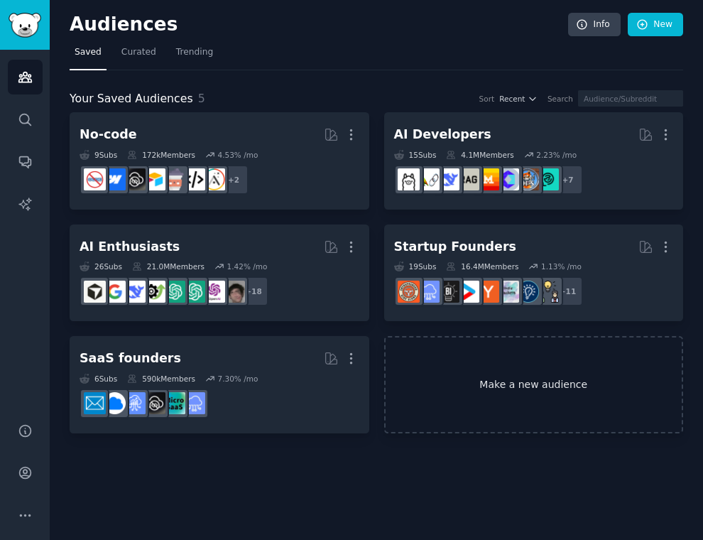
click at [447, 378] on link "Make a new audience" at bounding box center [534, 384] width 300 height 97
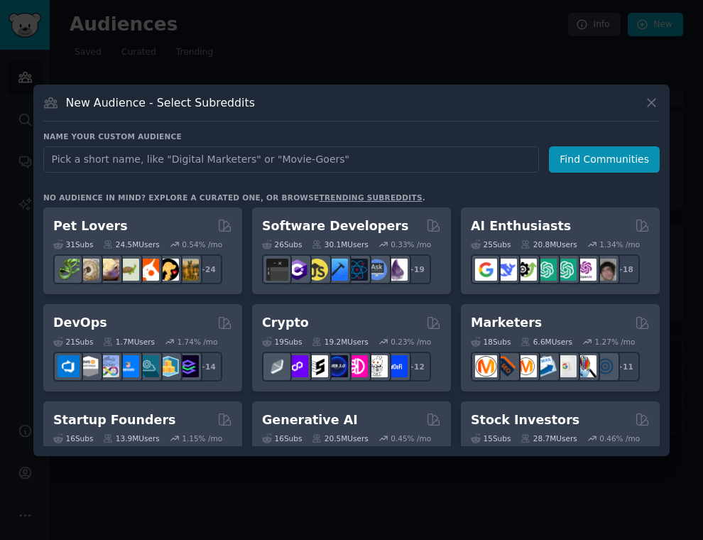
click at [415, 80] on div at bounding box center [351, 270] width 703 height 540
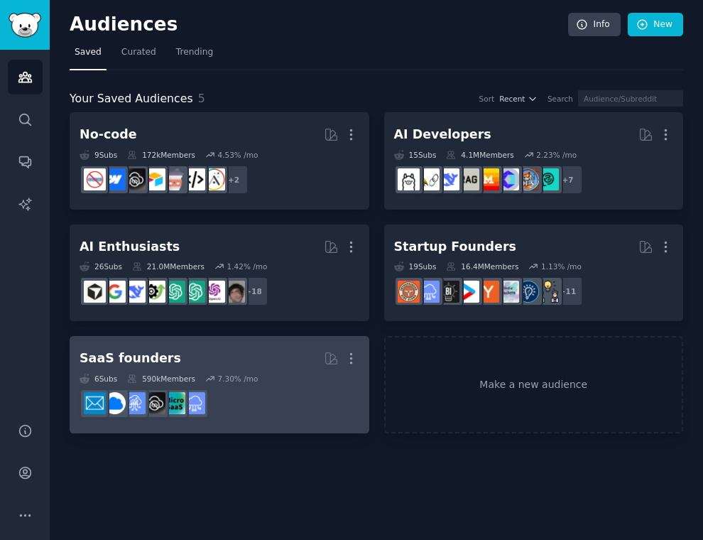
click at [263, 351] on h2 "SaaS founders More" at bounding box center [220, 358] width 280 height 25
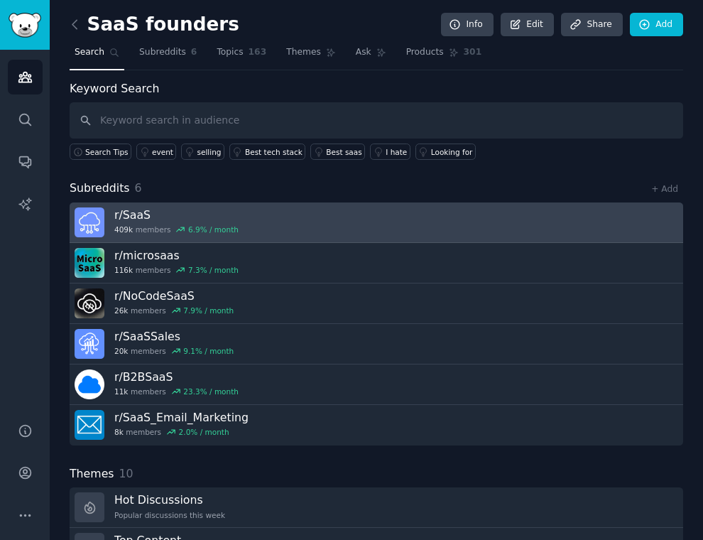
click at [207, 221] on h3 "r/ SaaS" at bounding box center [176, 214] width 124 height 15
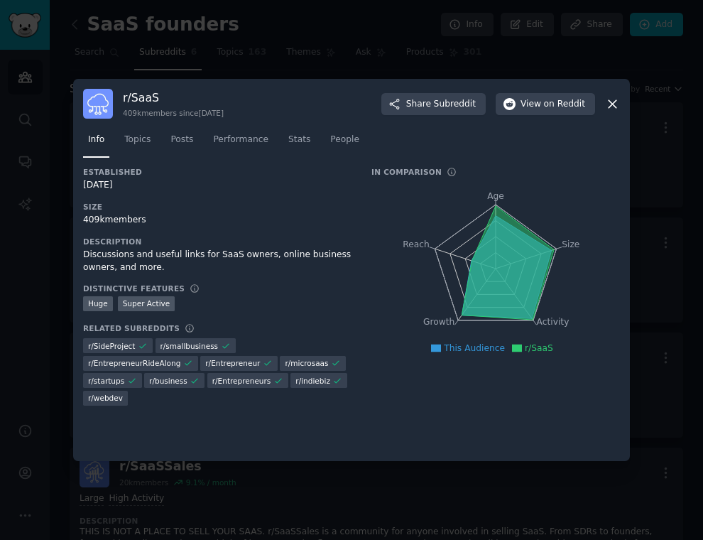
click at [99, 65] on div at bounding box center [351, 270] width 703 height 540
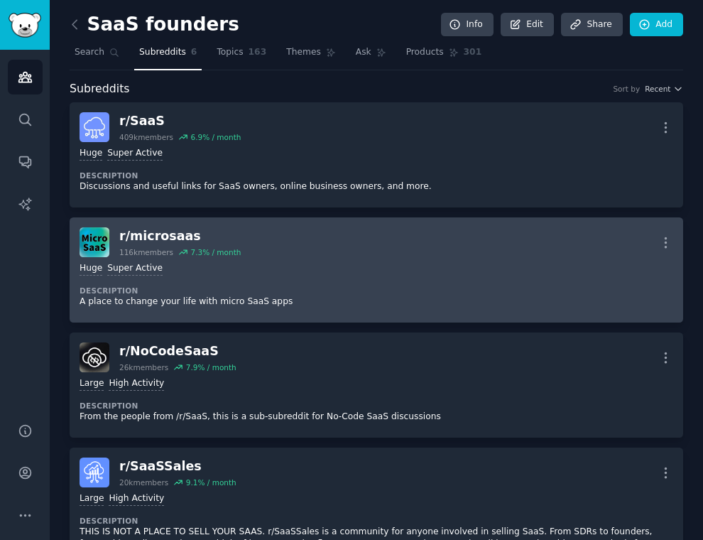
click at [148, 290] on dt "Description" at bounding box center [377, 290] width 594 height 10
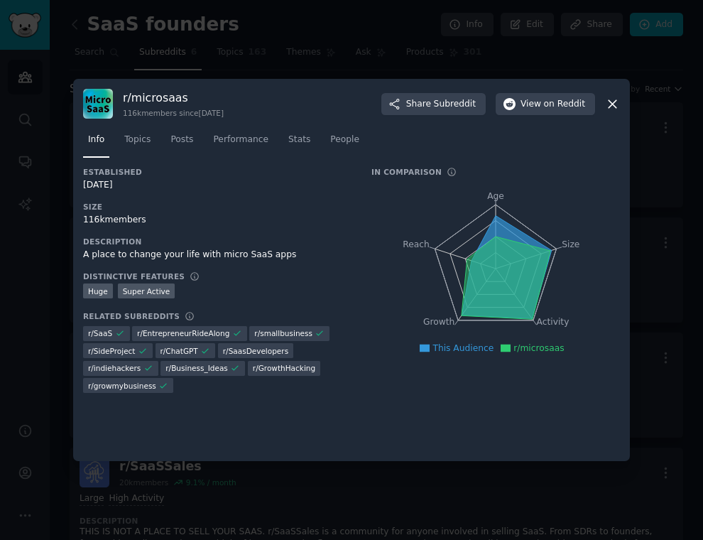
click at [57, 263] on div at bounding box center [351, 270] width 703 height 540
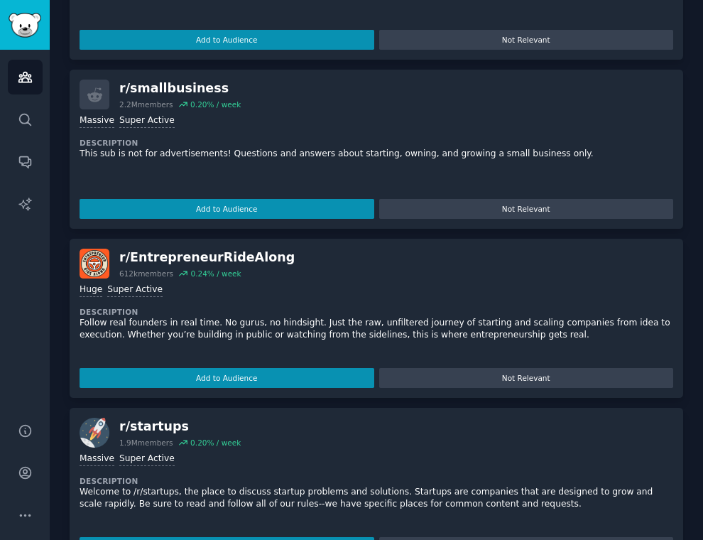
scroll to position [1154, 0]
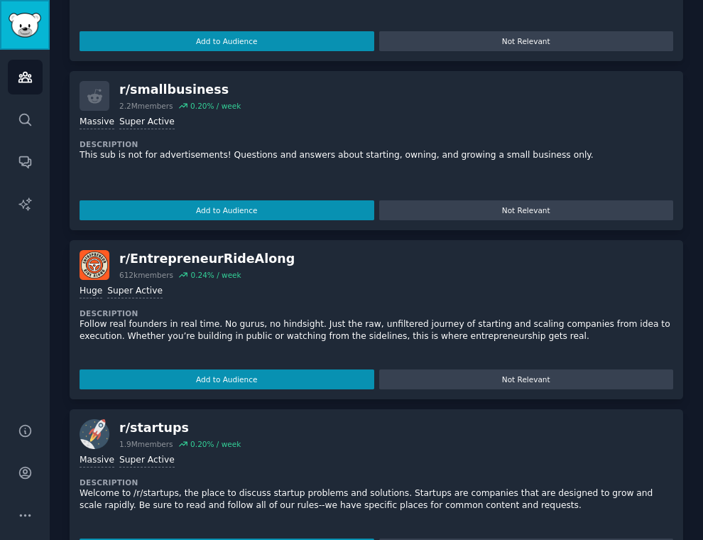
click at [36, 23] on img "Sidebar" at bounding box center [25, 25] width 33 height 25
